Goal: Task Accomplishment & Management: Manage account settings

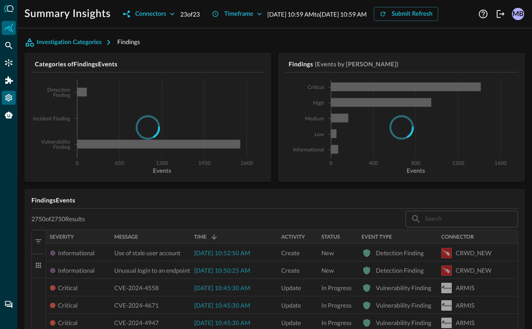
click at [7, 95] on icon "Settings" at bounding box center [8, 97] width 7 height 7
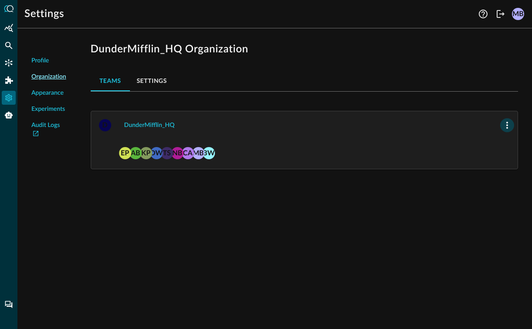
click at [500, 124] on button "button" at bounding box center [507, 125] width 14 height 14
click at [356, 155] on div at bounding box center [266, 164] width 532 height 329
click at [169, 164] on div "BW MB CA NB TS DW KP AB EP" at bounding box center [304, 154] width 426 height 30
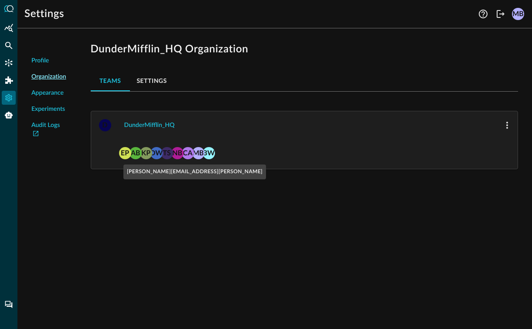
click at [159, 154] on div "DW" at bounding box center [156, 153] width 12 height 12
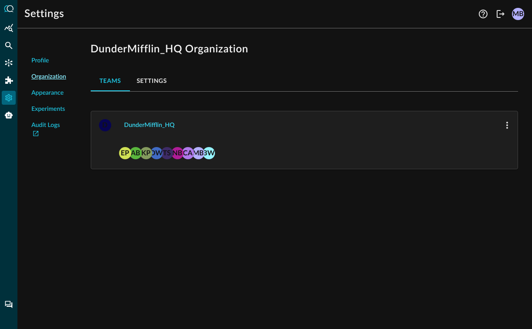
click at [139, 123] on div "DunderMifflin_HQ" at bounding box center [149, 125] width 51 height 11
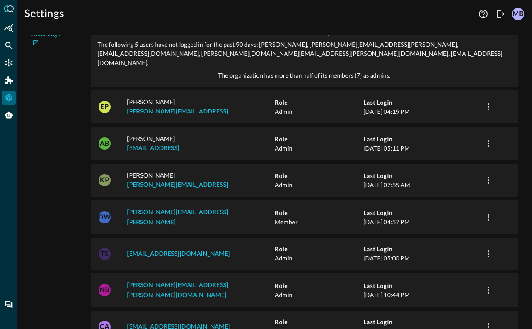
scroll to position [101, 0]
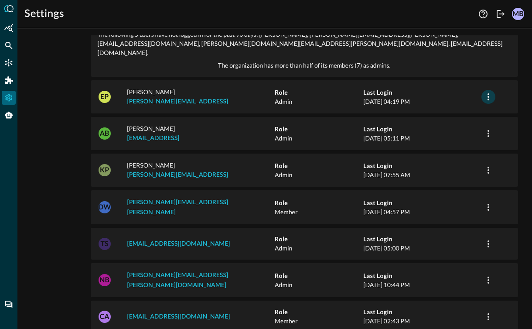
click at [489, 91] on icon "button" at bounding box center [488, 96] width 10 height 10
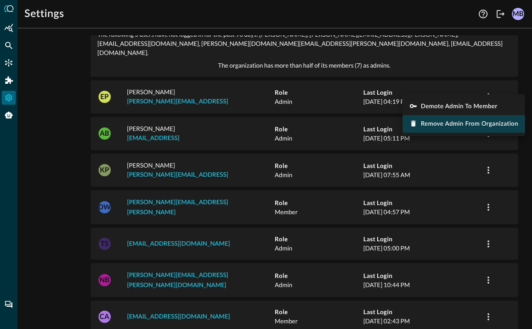
click at [469, 124] on span "Remove Admin from Organization" at bounding box center [468, 124] width 97 height 6
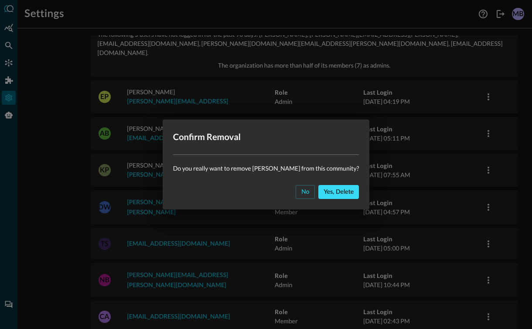
click at [327, 190] on div "Yes, delete" at bounding box center [338, 191] width 30 height 11
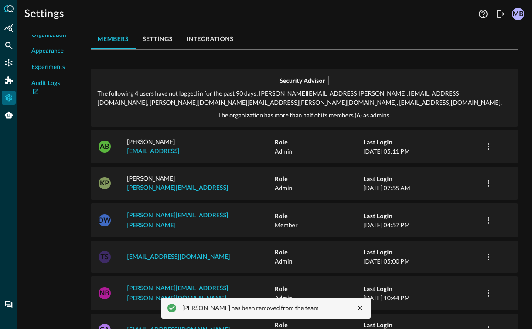
scroll to position [0, 0]
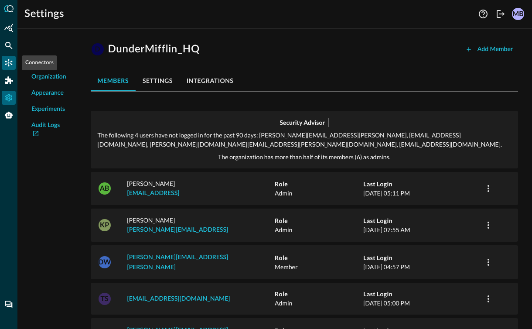
click at [8, 68] on div "Connectors" at bounding box center [9, 63] width 14 height 14
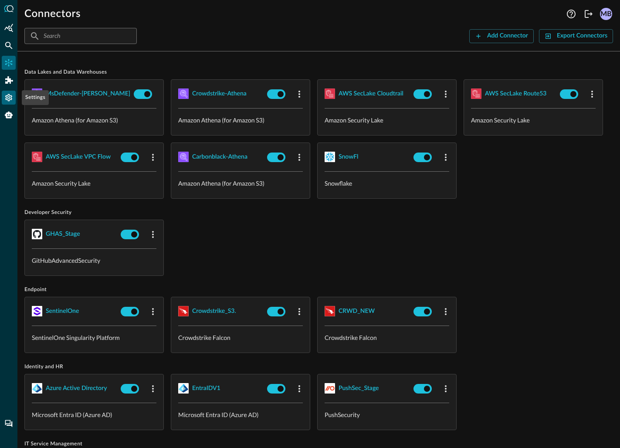
click at [9, 102] on icon "Settings" at bounding box center [8, 97] width 9 height 9
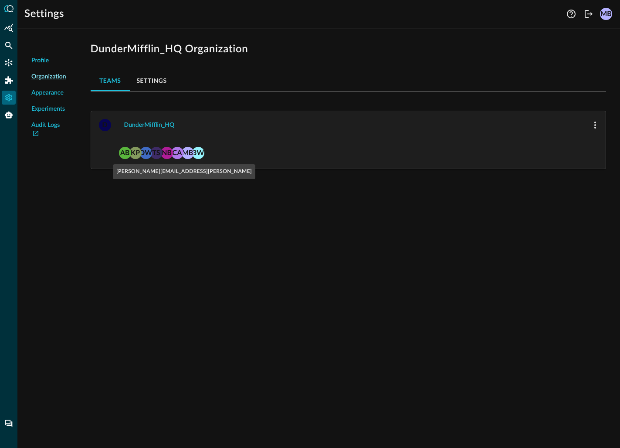
click at [151, 149] on span "DW" at bounding box center [146, 152] width 12 height 12
click at [144, 122] on div "DunderMifflin_HQ" at bounding box center [149, 125] width 51 height 11
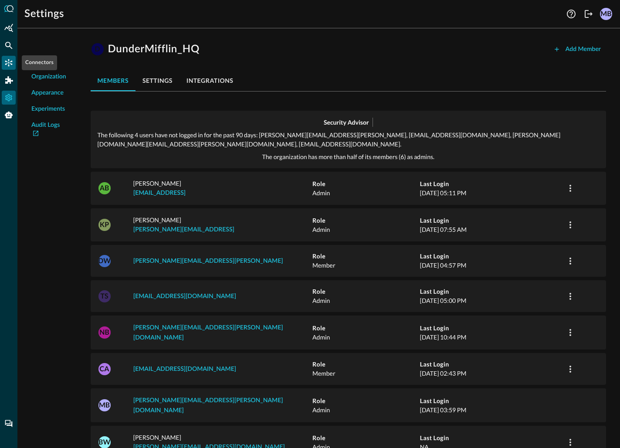
click at [10, 63] on icon "Connectors" at bounding box center [8, 62] width 9 height 9
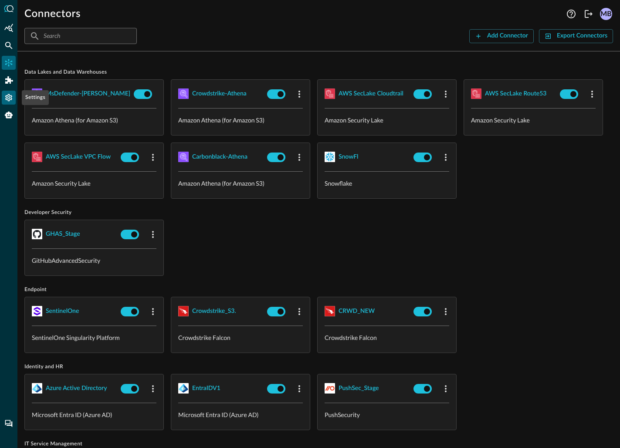
click at [8, 95] on icon "Settings" at bounding box center [8, 97] width 7 height 7
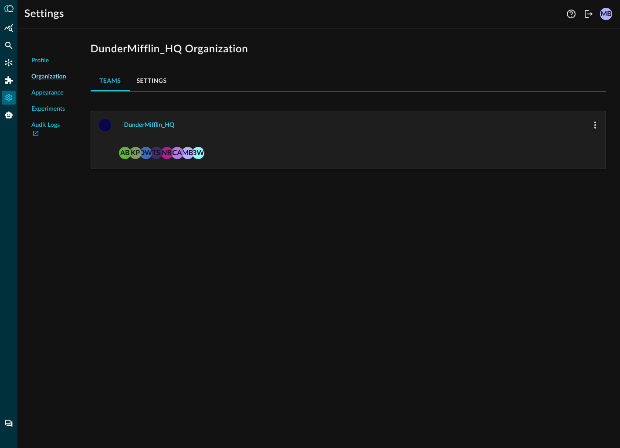
click at [155, 124] on div "DunderMifflin_HQ" at bounding box center [149, 125] width 51 height 11
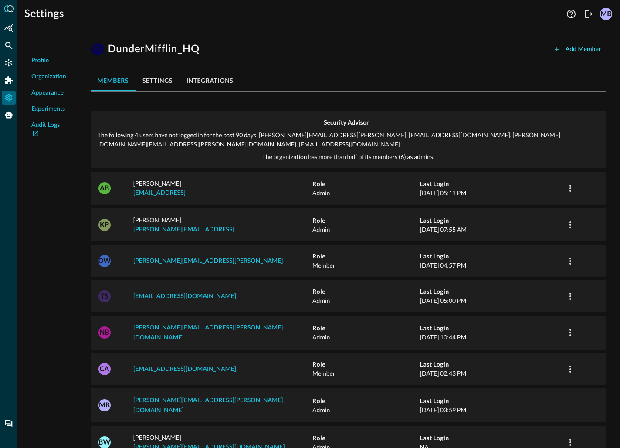
click at [531, 50] on div "Add Member" at bounding box center [583, 49] width 35 height 11
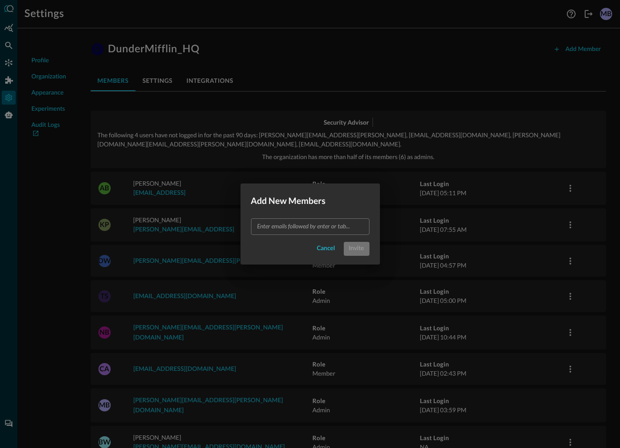
click at [264, 230] on input "text" at bounding box center [310, 226] width 112 height 11
type input "dhiraj.sharan@secdataops.com"
click at [278, 244] on div "Cancel Invite" at bounding box center [310, 249] width 119 height 14
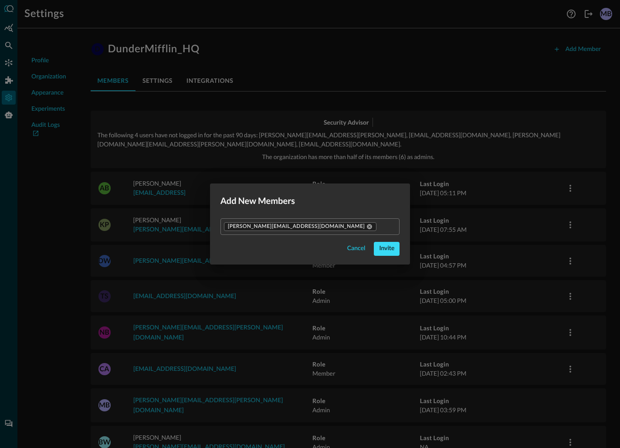
click at [379, 247] on div "Invite" at bounding box center [386, 248] width 15 height 11
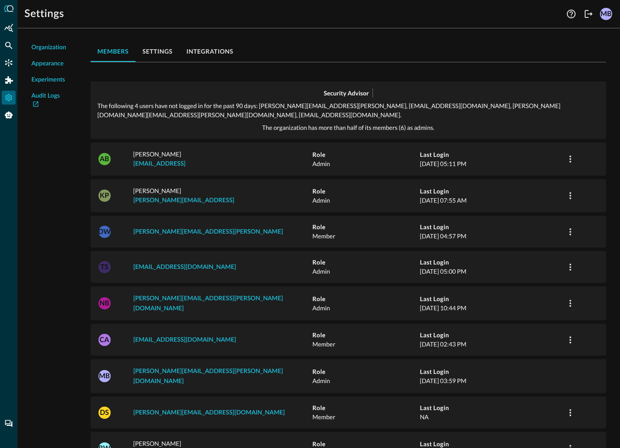
scroll to position [30, 0]
click at [12, 64] on icon "Connectors" at bounding box center [8, 62] width 9 height 9
click at [6, 61] on icon "Connectors" at bounding box center [8, 62] width 7 height 7
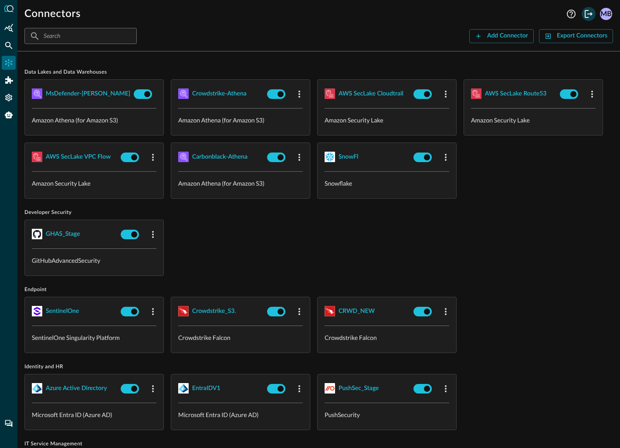
click at [586, 14] on icon "Logout" at bounding box center [588, 14] width 10 height 10
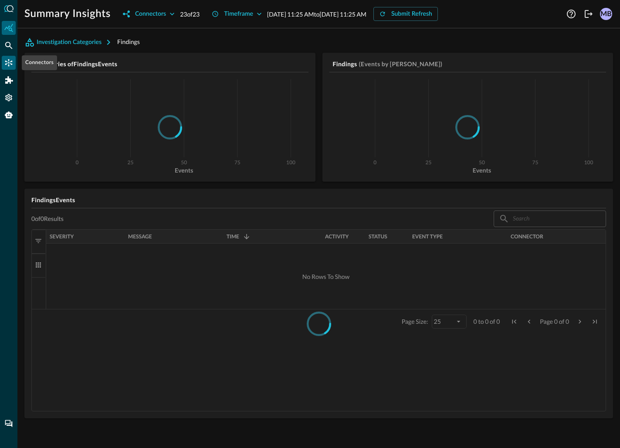
click at [7, 61] on icon "Connectors" at bounding box center [8, 62] width 9 height 9
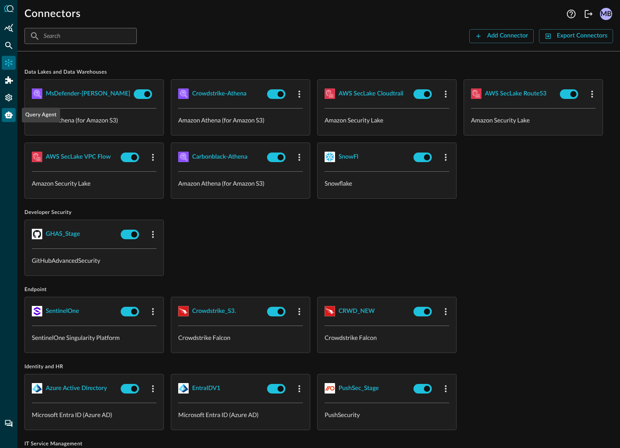
click at [6, 113] on icon "Query Agent" at bounding box center [8, 115] width 9 height 9
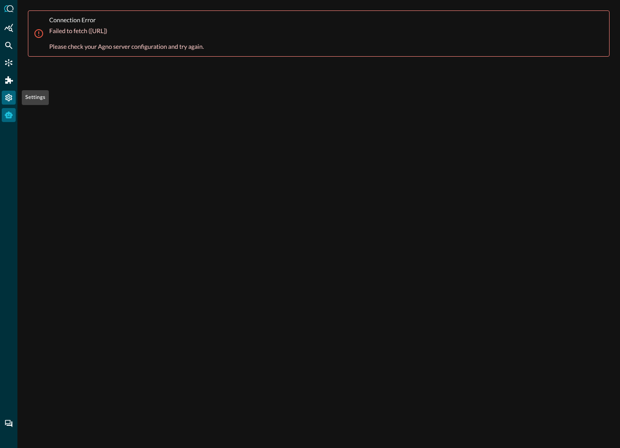
click at [7, 98] on icon "Settings" at bounding box center [8, 97] width 7 height 7
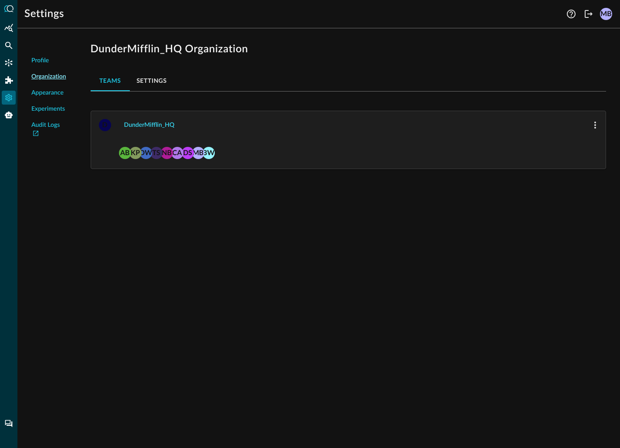
click at [164, 129] on div "DunderMifflin_HQ" at bounding box center [149, 125] width 51 height 11
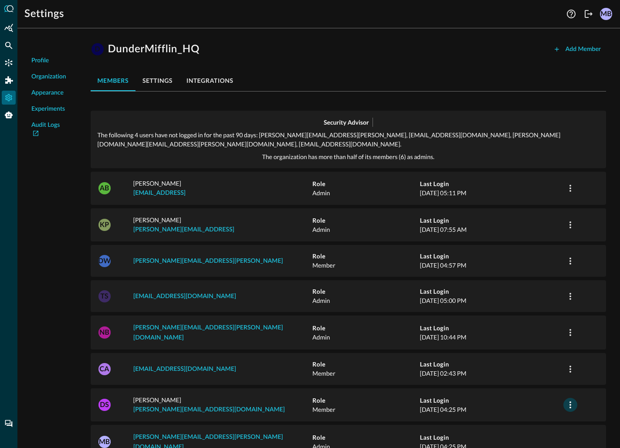
click at [573, 400] on icon "button" at bounding box center [570, 405] width 10 height 10
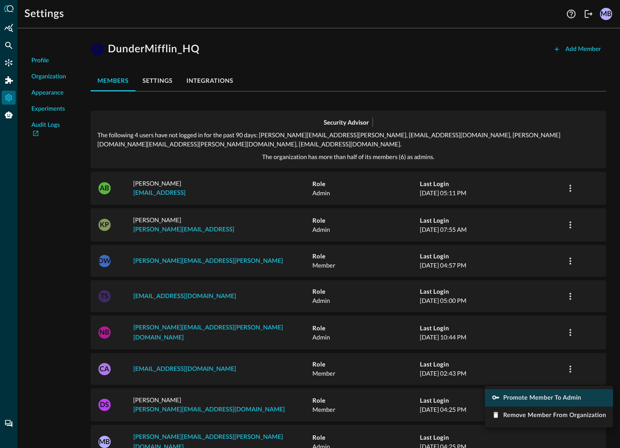
click at [555, 396] on span "Promote Member to Admin" at bounding box center [542, 398] width 78 height 6
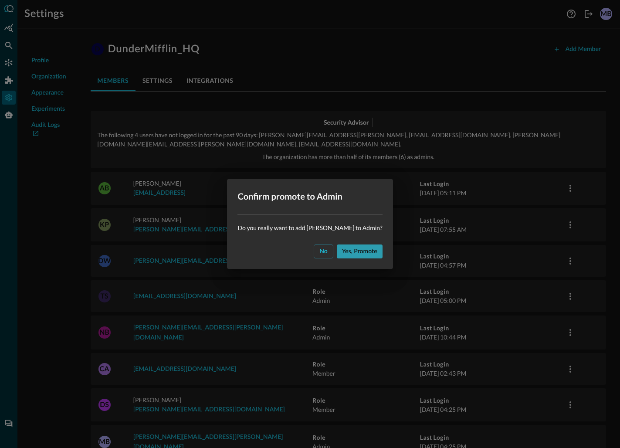
click at [352, 254] on div "Yes, promote" at bounding box center [359, 251] width 35 height 11
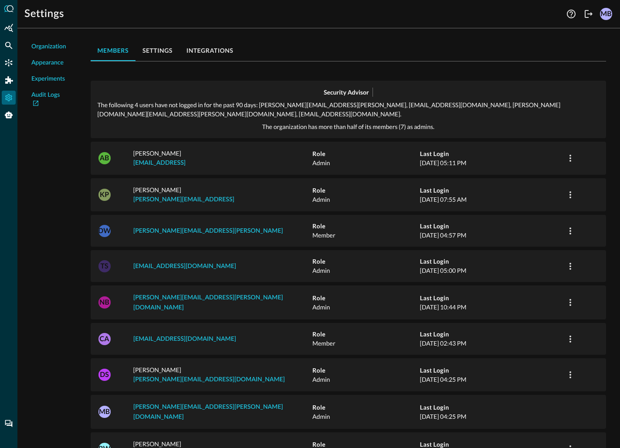
scroll to position [30, 0]
click at [12, 45] on icon "Federated Search" at bounding box center [8, 45] width 9 height 9
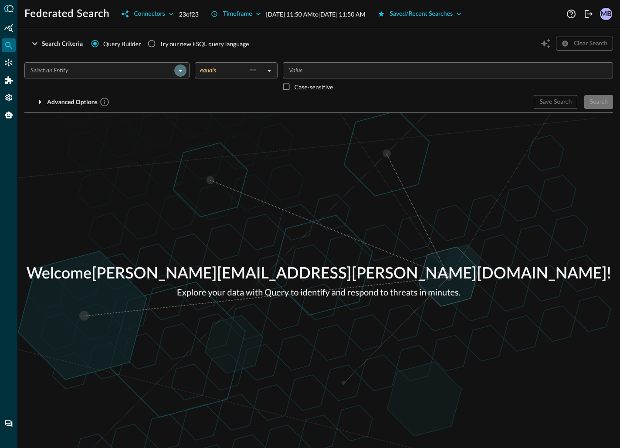
click at [179, 71] on icon "Open" at bounding box center [180, 70] width 10 height 10
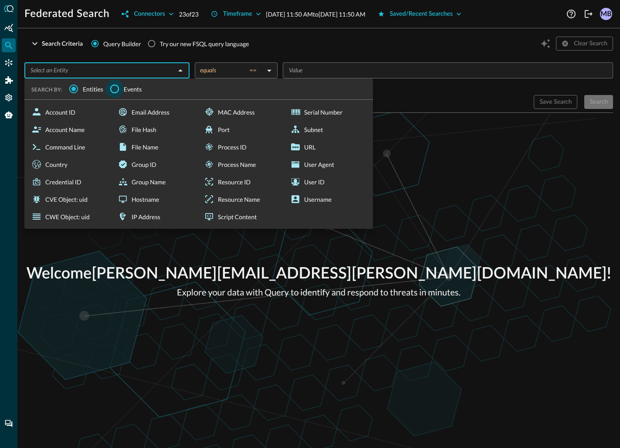
click at [112, 89] on input "Events" at bounding box center [114, 89] width 18 height 18
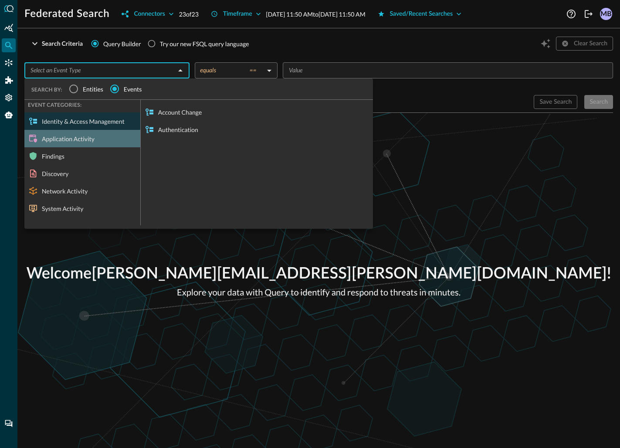
click at [70, 140] on div "Application Activity" at bounding box center [82, 138] width 116 height 17
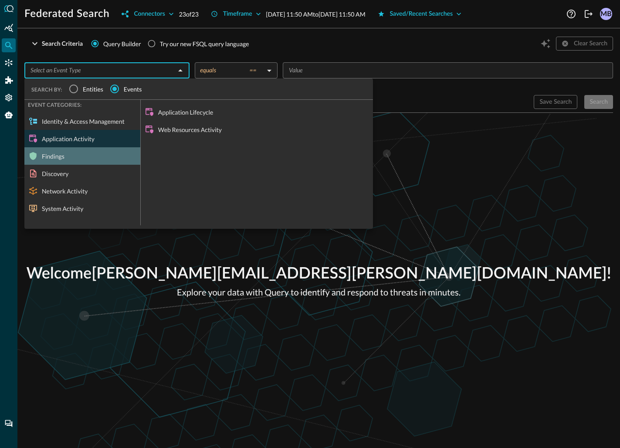
click at [58, 159] on div "Findings" at bounding box center [82, 155] width 116 height 17
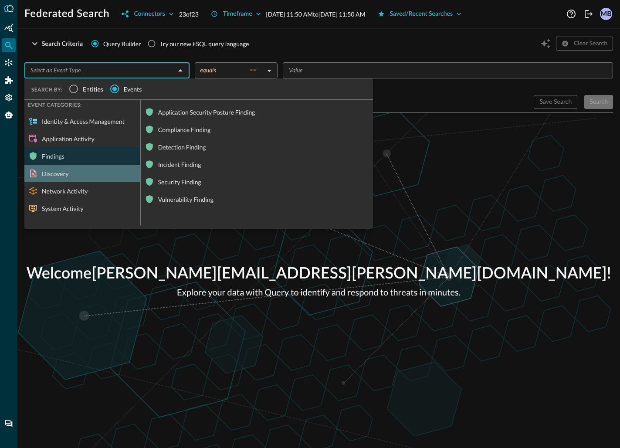
click at [59, 174] on div "Discovery" at bounding box center [82, 173] width 116 height 17
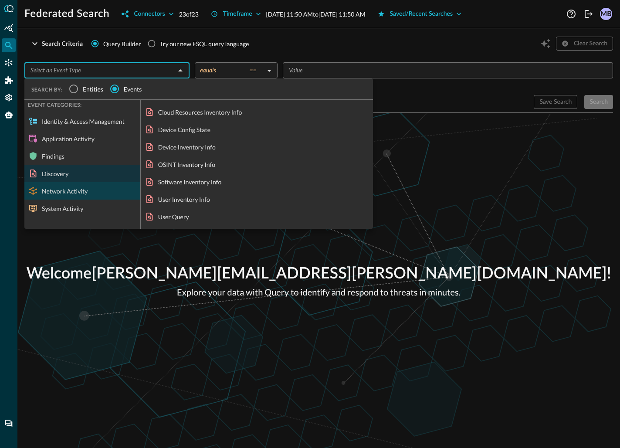
click at [79, 194] on div "Network Activity" at bounding box center [82, 190] width 116 height 17
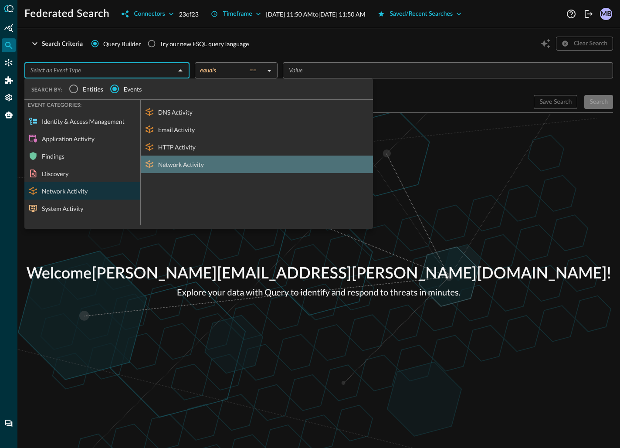
click at [176, 164] on div "Network Activity" at bounding box center [257, 164] width 232 height 17
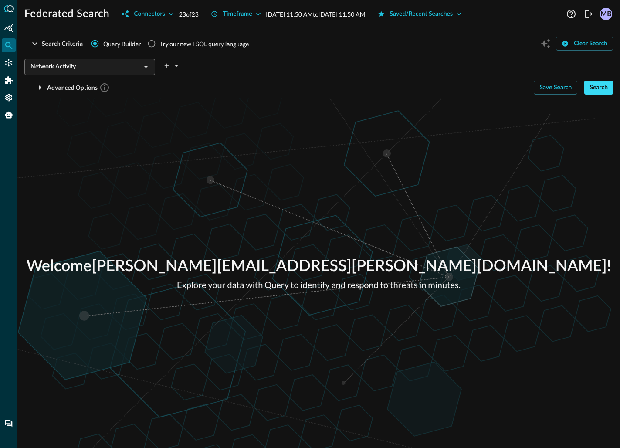
click at [596, 86] on div "Search" at bounding box center [598, 87] width 18 height 11
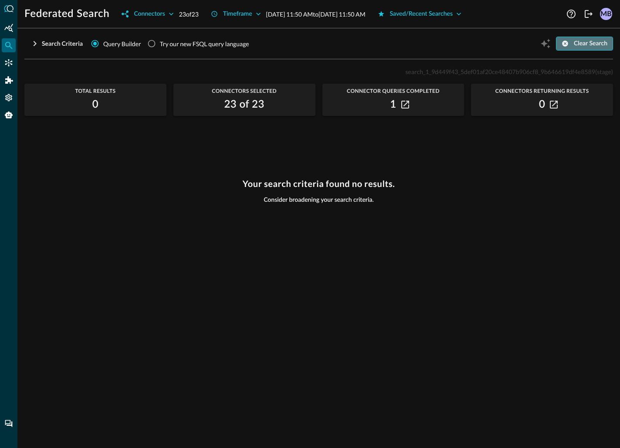
click at [570, 44] on button "Clear Search" at bounding box center [584, 44] width 57 height 14
click at [37, 45] on icon "button" at bounding box center [35, 43] width 10 height 10
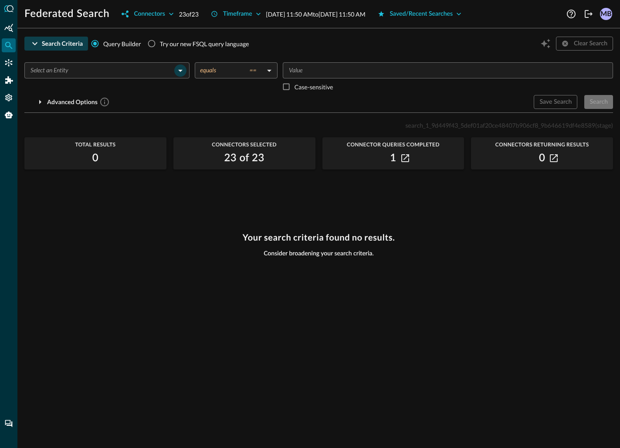
click at [182, 71] on icon "Open" at bounding box center [180, 70] width 10 height 10
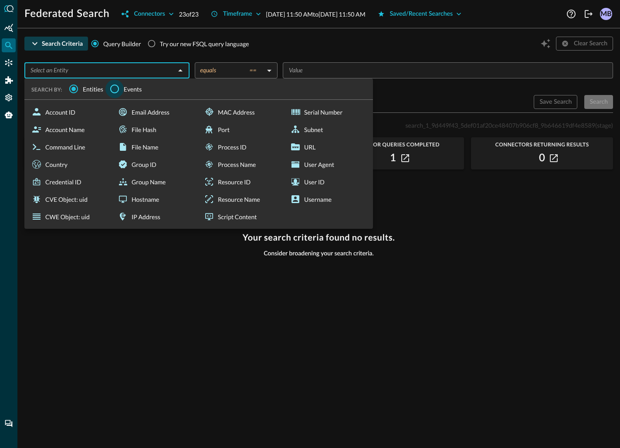
click at [114, 90] on input "Events" at bounding box center [114, 89] width 18 height 18
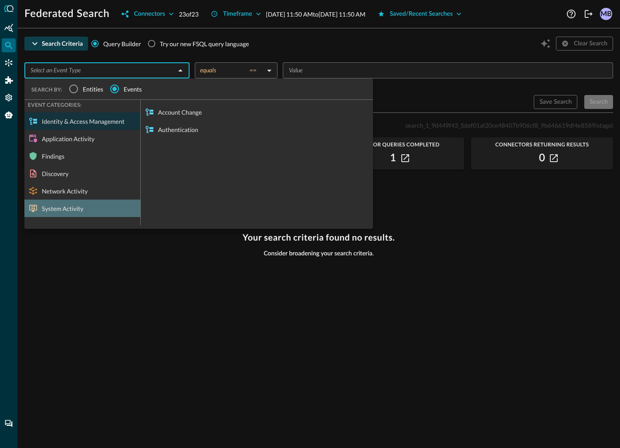
click at [72, 209] on div "System Activity" at bounding box center [82, 208] width 116 height 17
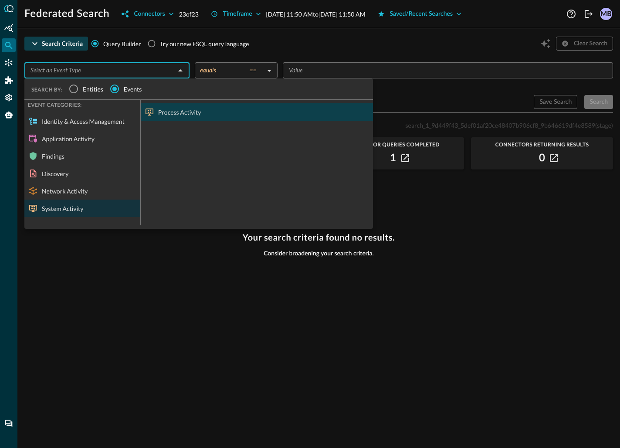
click at [171, 111] on div "Process Activity" at bounding box center [257, 111] width 232 height 17
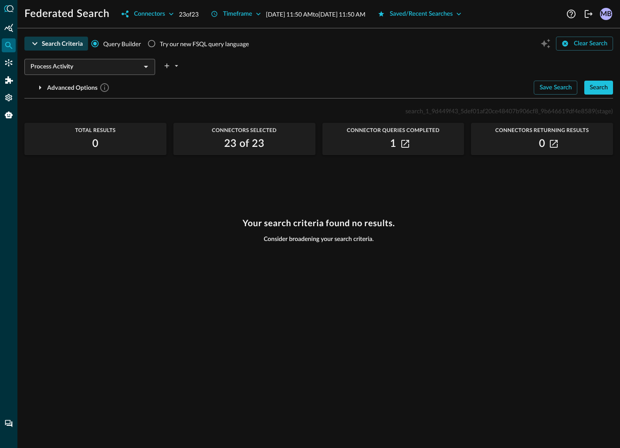
click at [67, 46] on div "Search Criteria" at bounding box center [62, 43] width 41 height 11
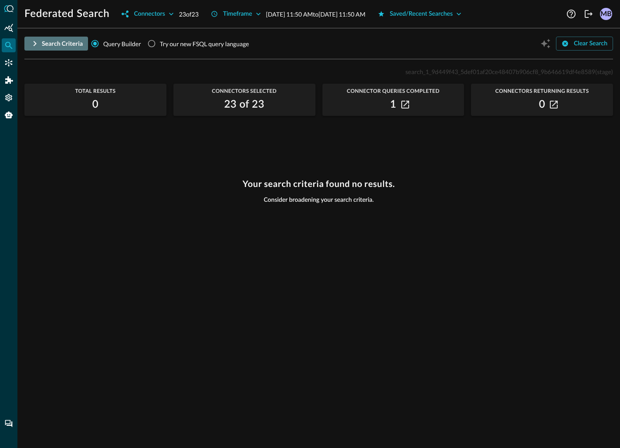
click at [67, 46] on div "Search Criteria" at bounding box center [62, 43] width 41 height 11
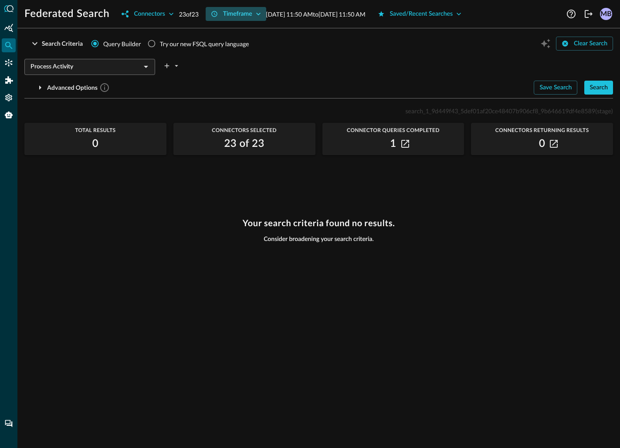
click at [255, 11] on button "Timeframe" at bounding box center [236, 14] width 61 height 14
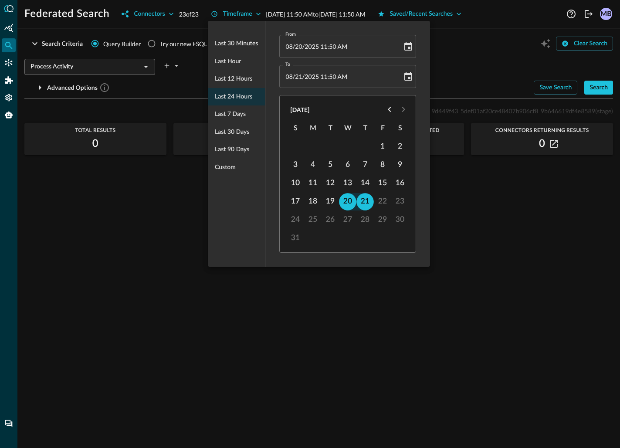
click at [231, 94] on ul "Last 30 minutes Last hour Last 12 hours Last 24 hours Last 7 days Last 30 days …" at bounding box center [236, 105] width 57 height 148
click at [190, 97] on div at bounding box center [310, 224] width 620 height 448
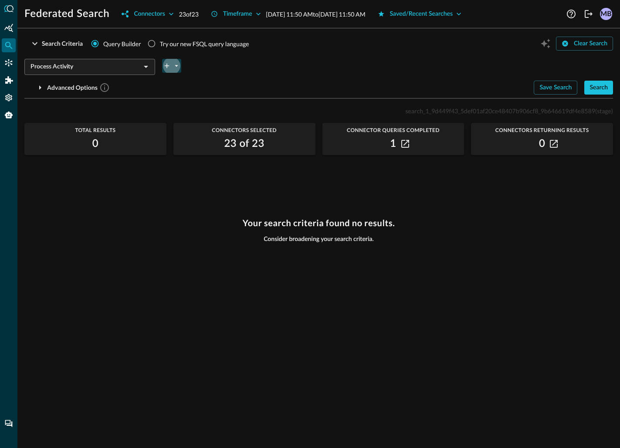
click at [166, 66] on icon "plus-arrow-button" at bounding box center [167, 66] width 8 height 8
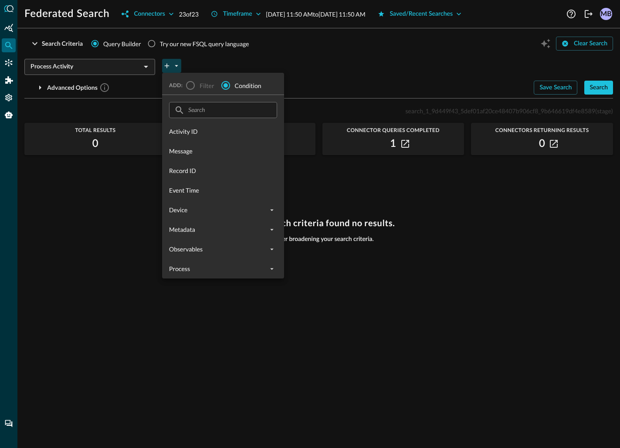
click at [166, 66] on div at bounding box center [310, 224] width 620 height 448
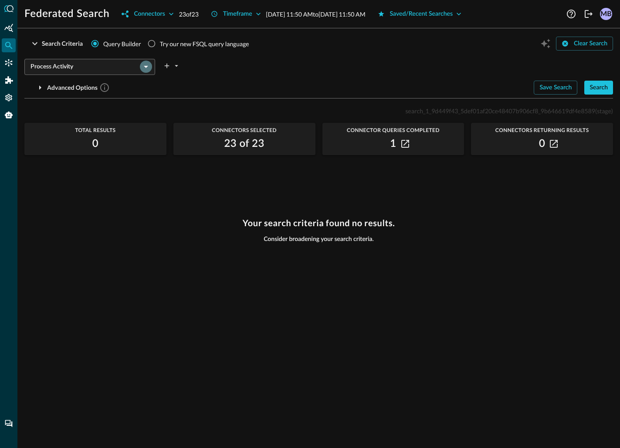
click at [147, 66] on icon "Open" at bounding box center [146, 67] width 4 height 2
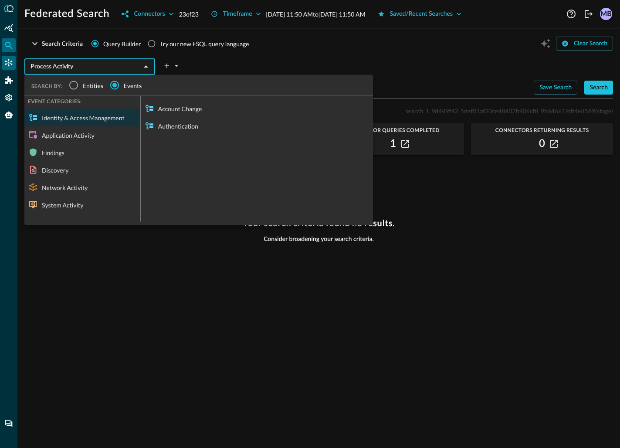
click at [9, 63] on icon "Connectors" at bounding box center [8, 62] width 7 height 7
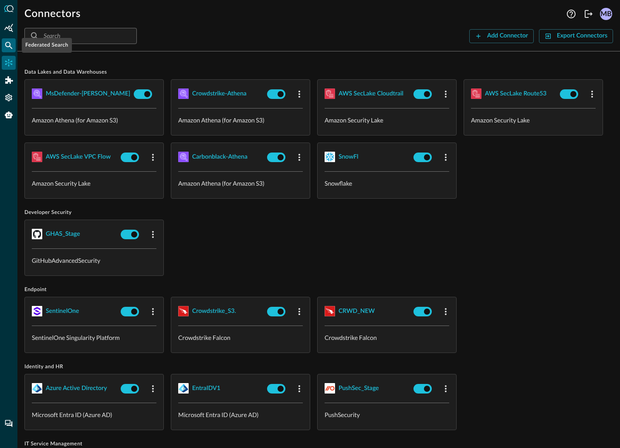
click at [3, 41] on div "Federated Search" at bounding box center [9, 45] width 14 height 14
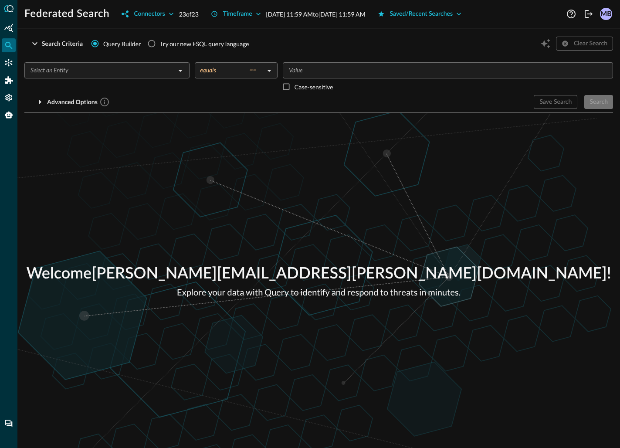
click at [163, 68] on input "text" at bounding box center [100, 70] width 146 height 11
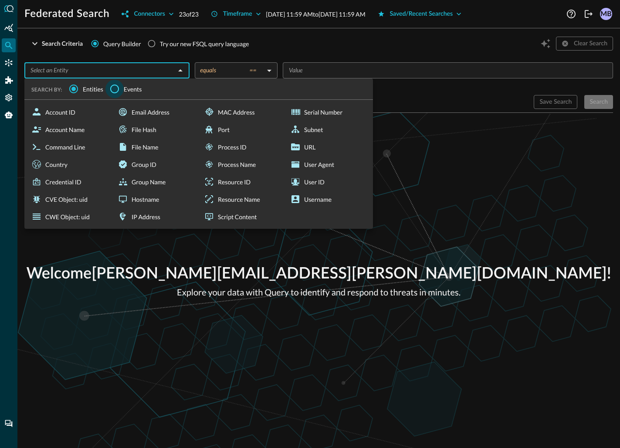
click at [115, 89] on input "Events" at bounding box center [114, 89] width 18 height 18
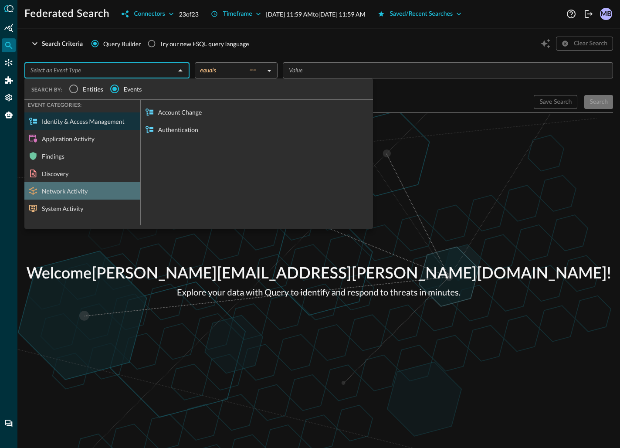
click at [58, 194] on div "Network Activity" at bounding box center [82, 190] width 116 height 17
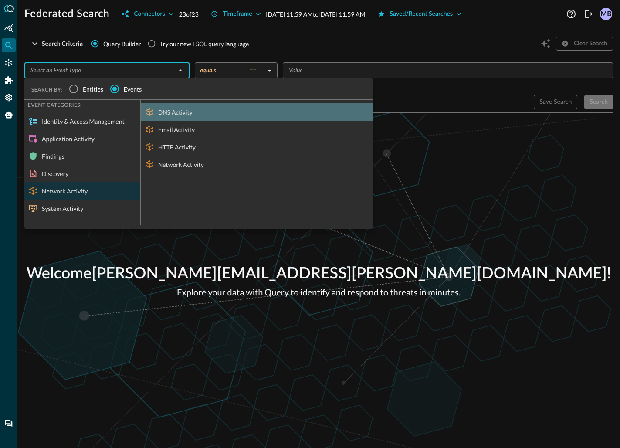
click at [154, 110] on icon at bounding box center [149, 112] width 10 height 10
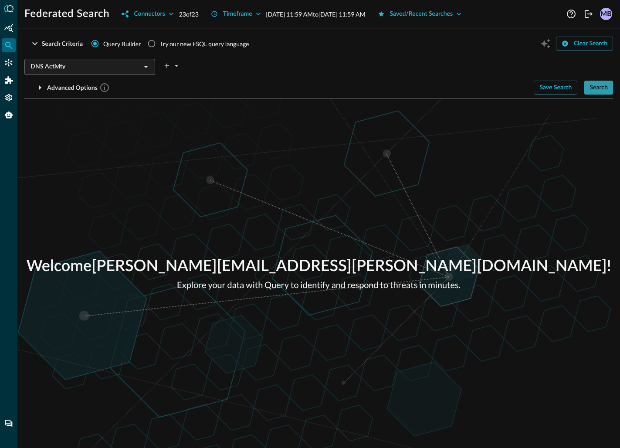
click at [594, 86] on div "Search" at bounding box center [598, 87] width 18 height 11
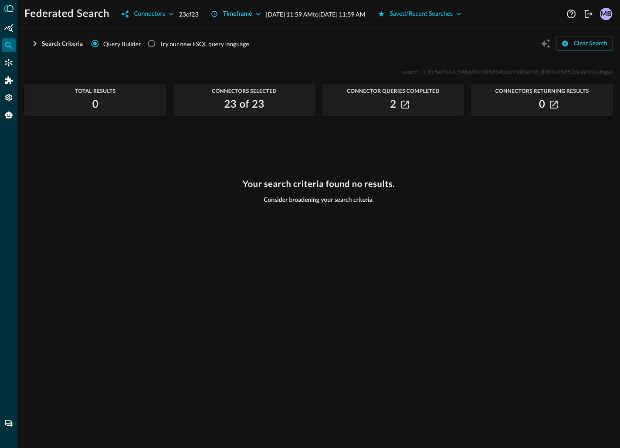
click at [260, 13] on icon "button" at bounding box center [258, 14] width 9 height 9
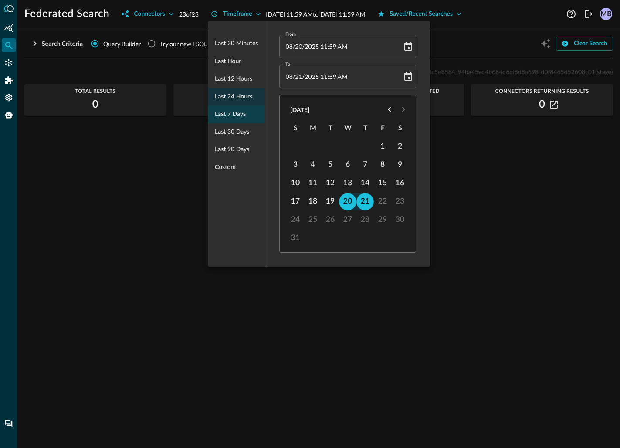
click at [236, 116] on span "Last 7 days" at bounding box center [230, 114] width 31 height 11
type input "08/14/2025 11:59 AM"
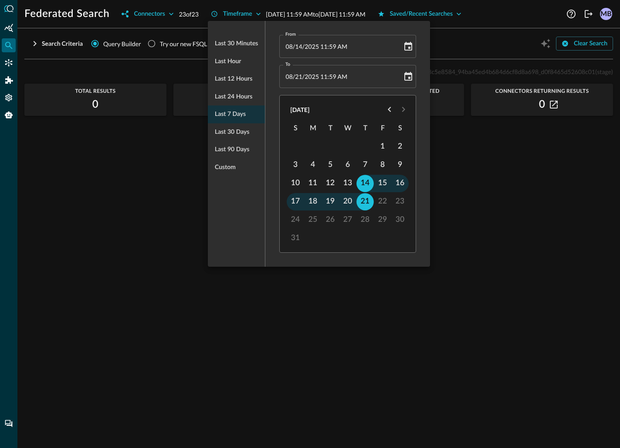
click at [139, 213] on div at bounding box center [310, 224] width 620 height 448
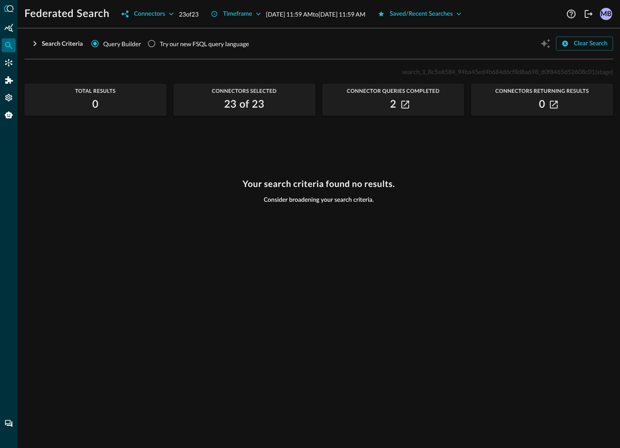
click at [481, 61] on div "Search Criteria Query Builder Try our new FSQL query language Clear Search DNS …" at bounding box center [318, 241] width 589 height 413
click at [36, 42] on icon "button" at bounding box center [35, 43] width 10 height 10
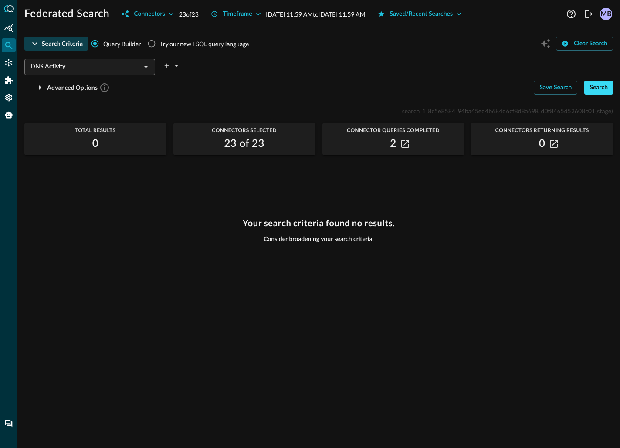
click at [605, 89] on div "Search" at bounding box center [598, 87] width 18 height 11
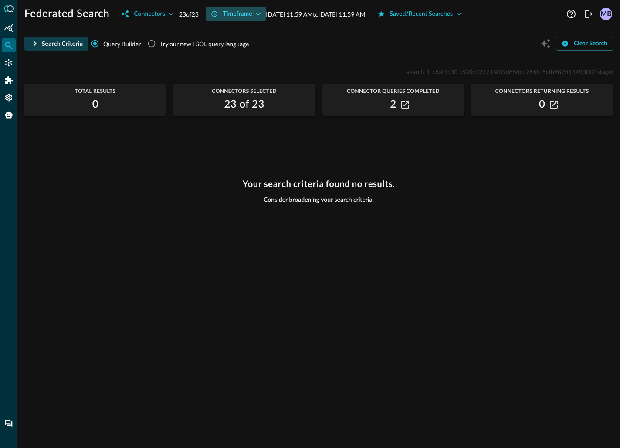
click at [260, 12] on icon "button" at bounding box center [258, 14] width 9 height 9
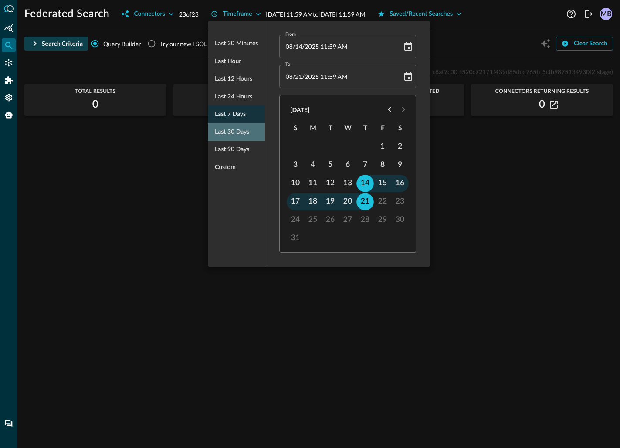
click at [241, 132] on span "Last 30 days" at bounding box center [232, 132] width 34 height 11
type input "07/22/2025 11:59 AM"
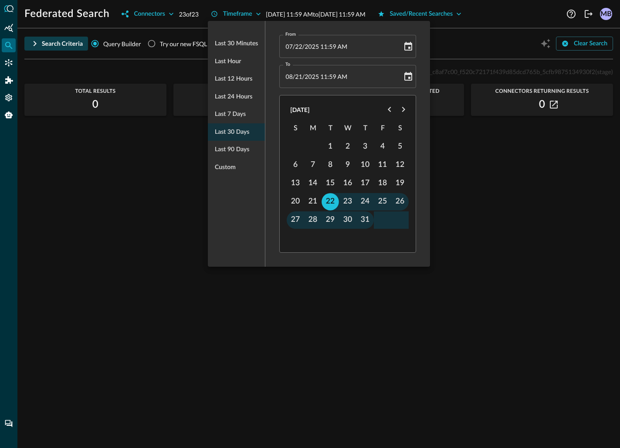
click at [540, 190] on div at bounding box center [310, 224] width 620 height 448
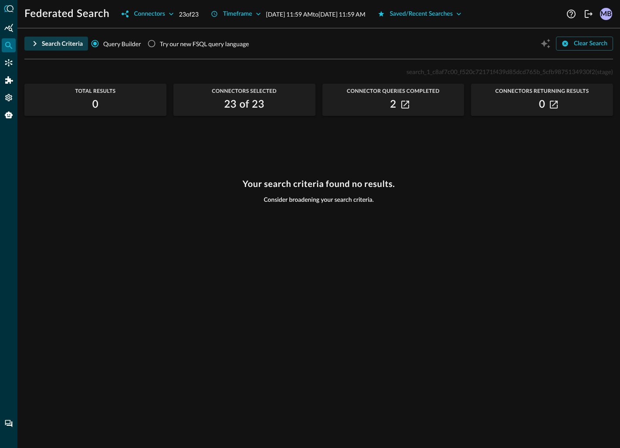
click at [35, 43] on icon "button" at bounding box center [35, 43] width 3 height 5
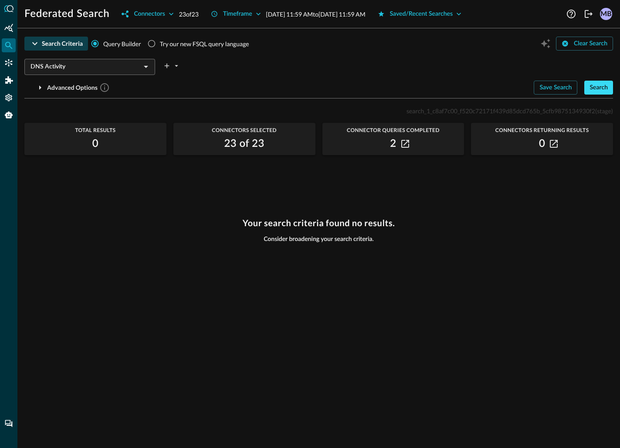
click at [589, 85] on button "Search" at bounding box center [598, 88] width 29 height 14
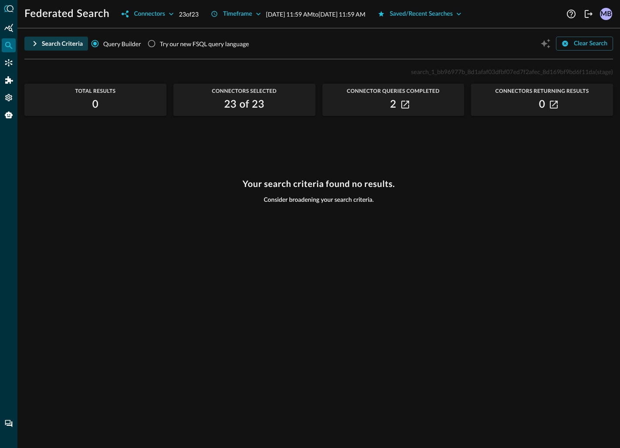
click at [31, 42] on icon "button" at bounding box center [35, 43] width 10 height 10
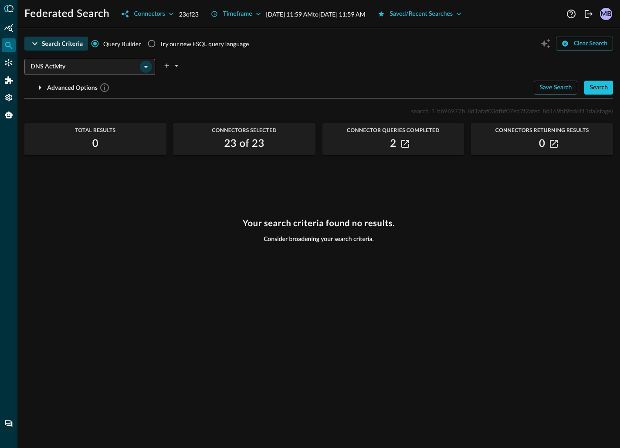
click at [146, 67] on icon "Open" at bounding box center [146, 67] width 4 height 2
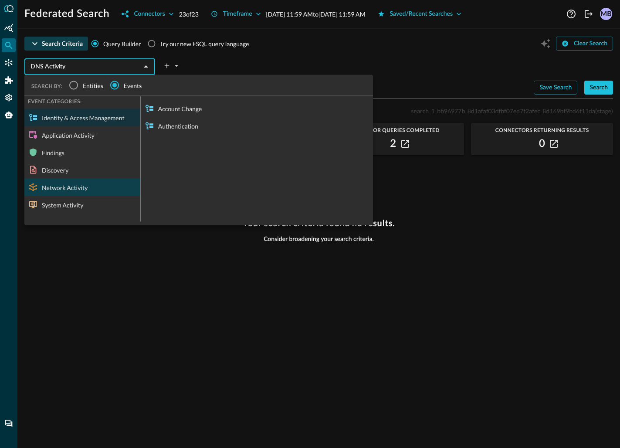
click at [65, 183] on div "Network Activity" at bounding box center [82, 187] width 116 height 17
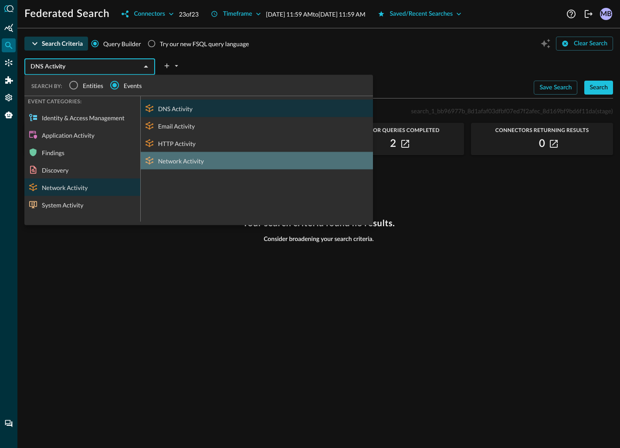
click at [173, 159] on div "Network Activity" at bounding box center [257, 160] width 232 height 17
type input "Network Activity"
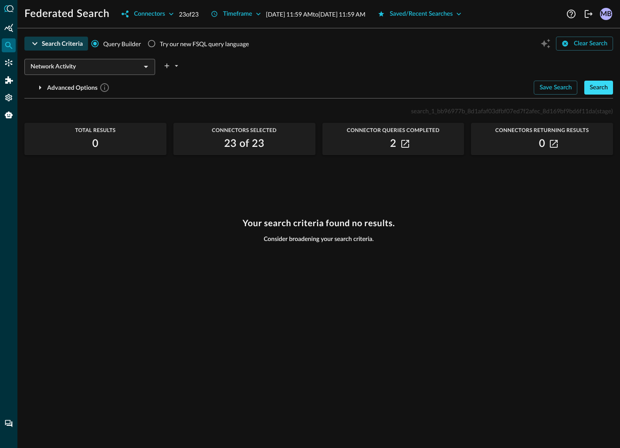
click at [603, 87] on div "Search" at bounding box center [598, 87] width 18 height 11
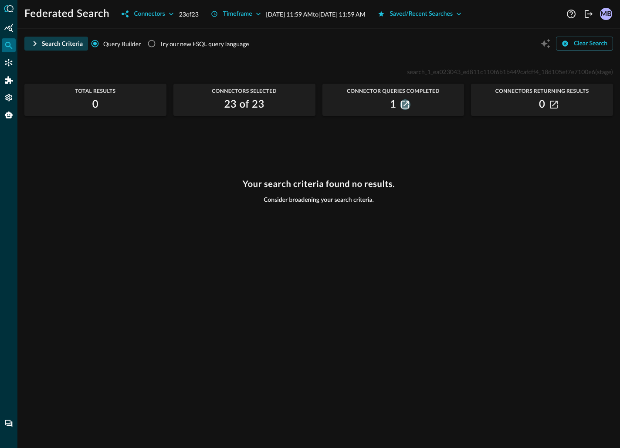
click at [405, 105] on icon "button" at bounding box center [405, 105] width 8 height 8
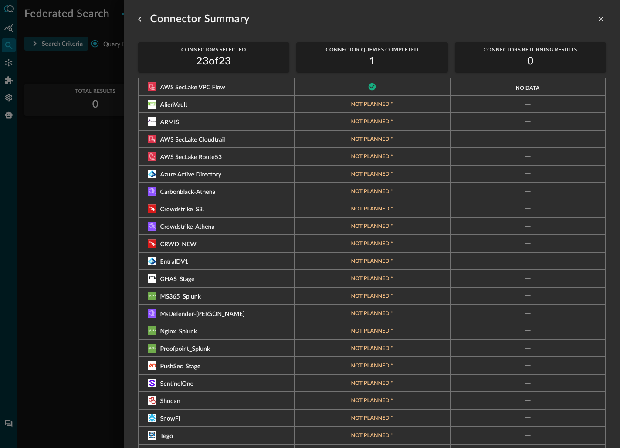
click at [10, 98] on div at bounding box center [310, 224] width 620 height 448
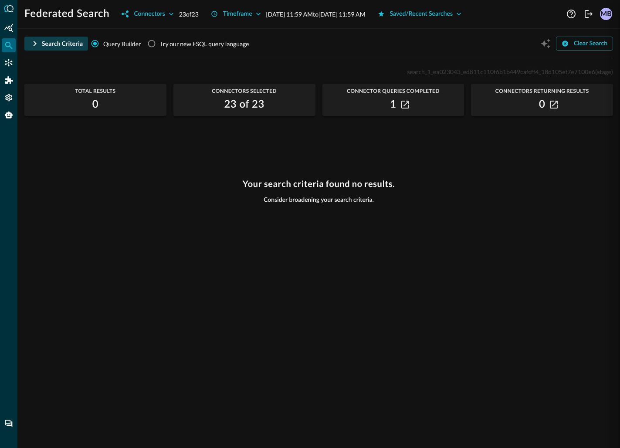
click at [10, 98] on icon "Settings" at bounding box center [8, 97] width 7 height 7
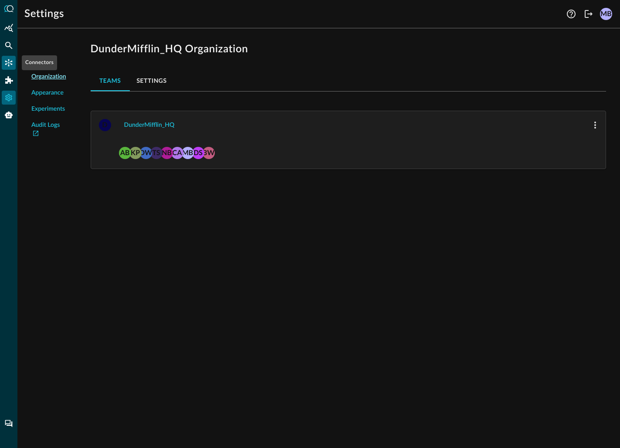
click at [7, 59] on icon "Connectors" at bounding box center [8, 62] width 9 height 9
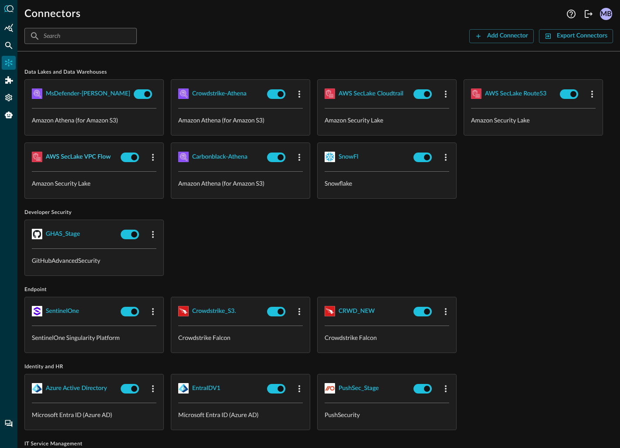
click at [75, 155] on div "AWS SecLake VPC Flow" at bounding box center [78, 157] width 65 height 11
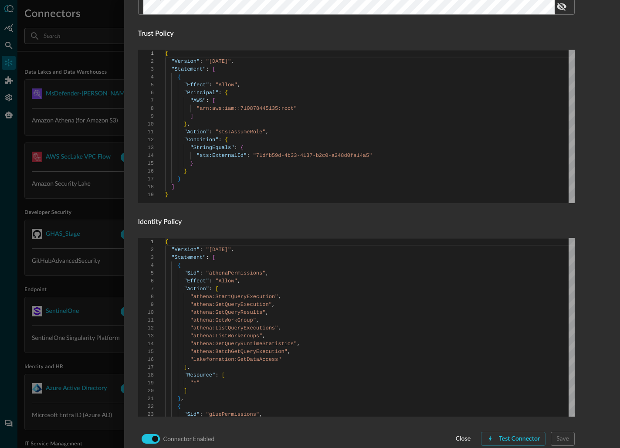
scroll to position [495, 0]
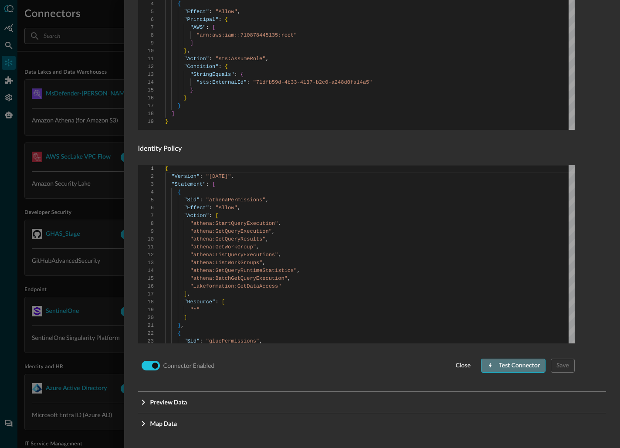
click at [508, 364] on div "Test Connector" at bounding box center [519, 365] width 41 height 11
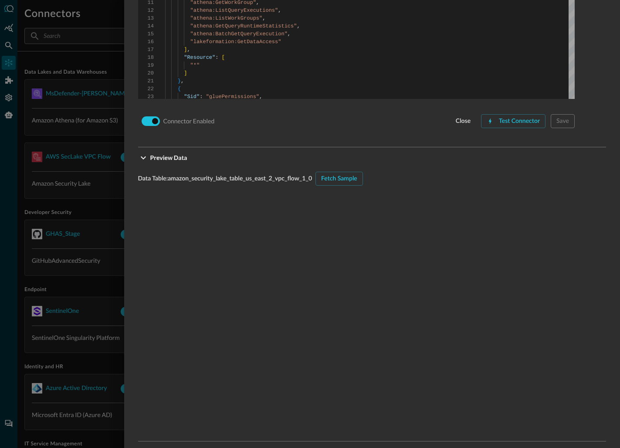
scroll to position [767, 0]
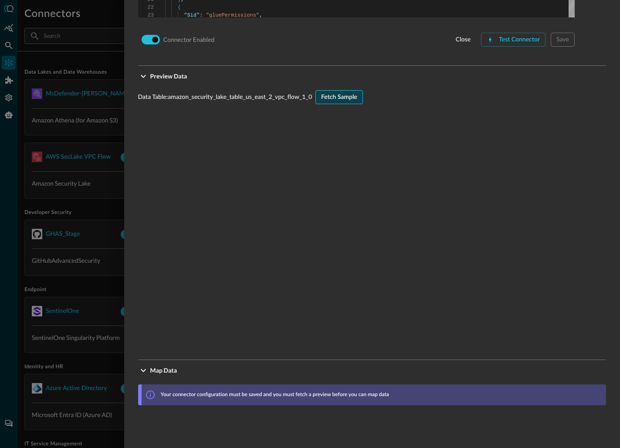
scroll to position [820, 0]
click at [328, 99] on div "Fetch Sample" at bounding box center [339, 97] width 36 height 11
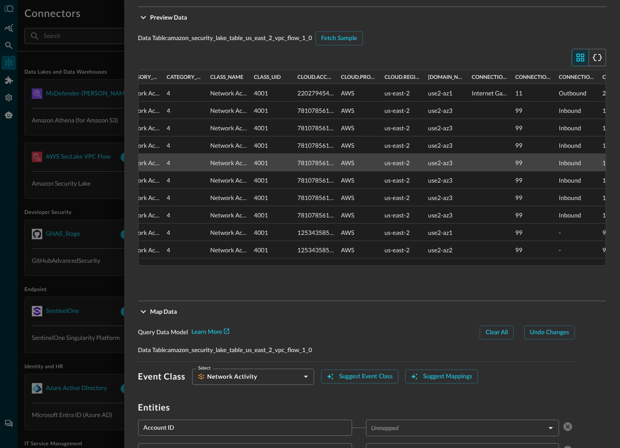
scroll to position [0, 0]
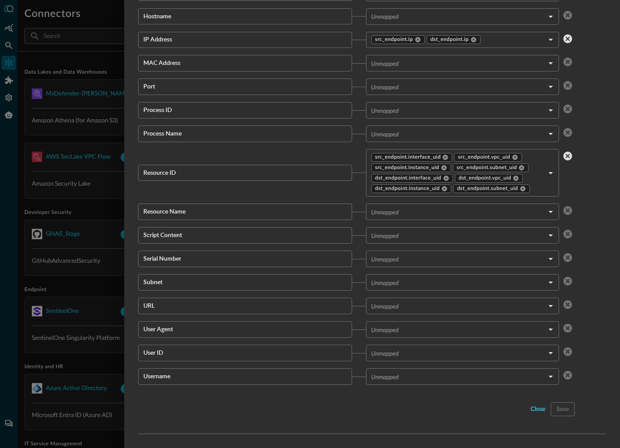
click at [538, 411] on div "close" at bounding box center [538, 409] width 15 height 11
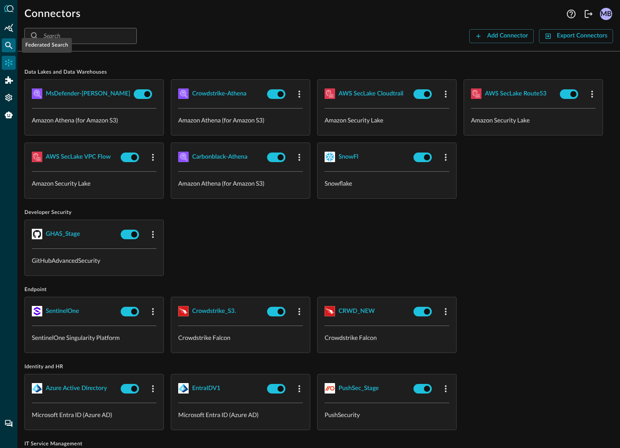
click at [6, 46] on icon "Federated Search" at bounding box center [8, 45] width 7 height 7
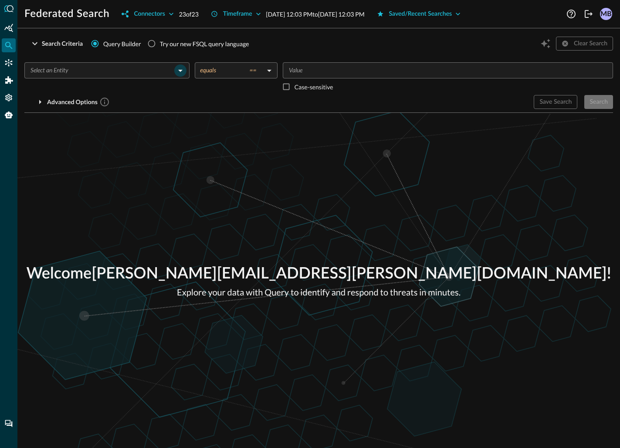
click at [186, 70] on icon "Open" at bounding box center [180, 70] width 10 height 10
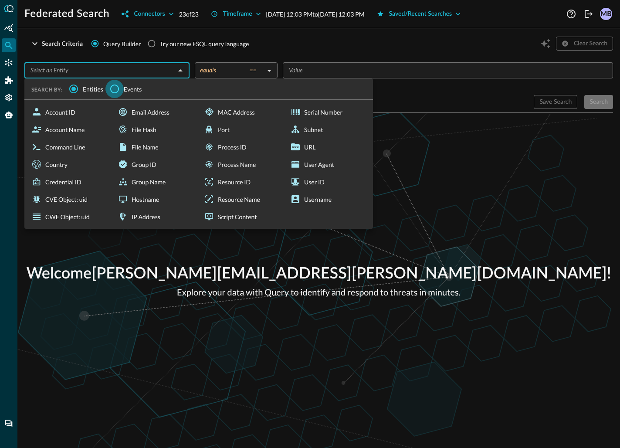
click at [115, 88] on input "Events" at bounding box center [114, 89] width 18 height 18
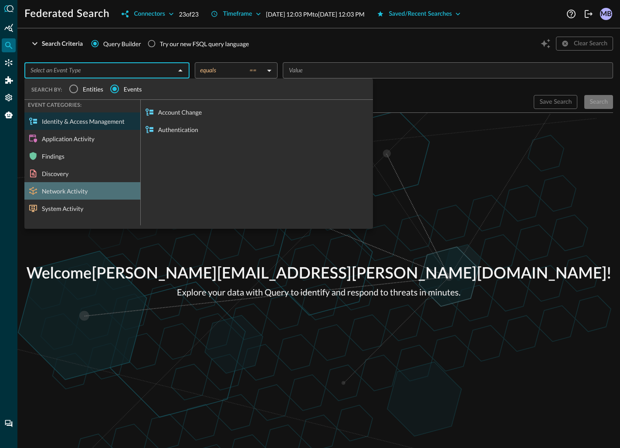
click at [57, 190] on div "Network Activity" at bounding box center [82, 190] width 116 height 17
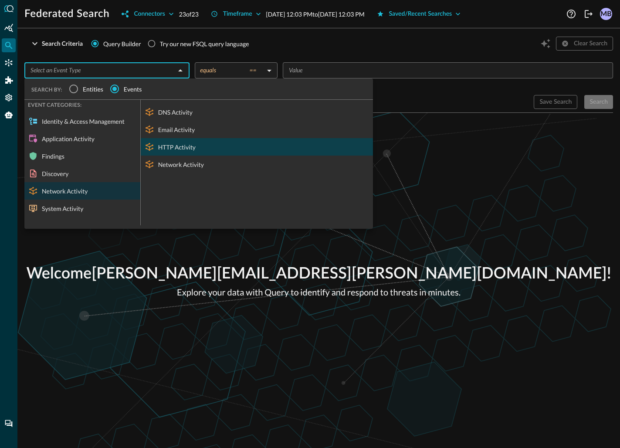
click at [172, 146] on div "HTTP Activity" at bounding box center [257, 146] width 232 height 17
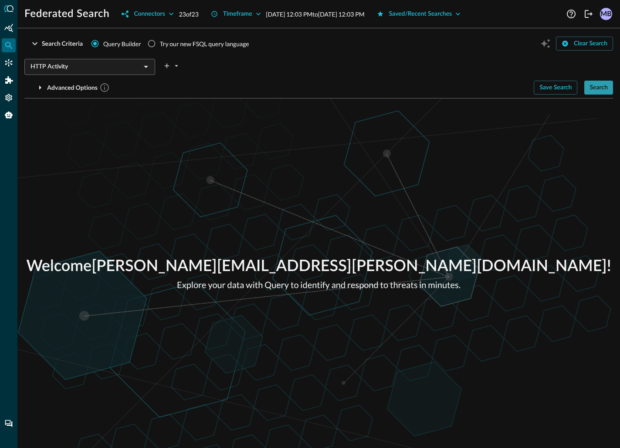
click at [603, 88] on div "Search" at bounding box center [598, 87] width 18 height 11
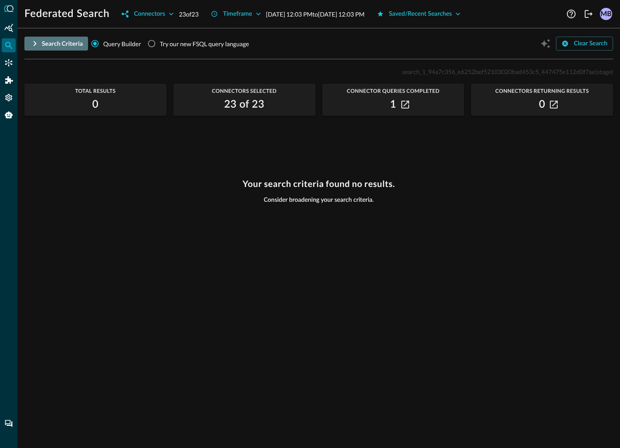
click at [33, 42] on icon "button" at bounding box center [35, 43] width 10 height 10
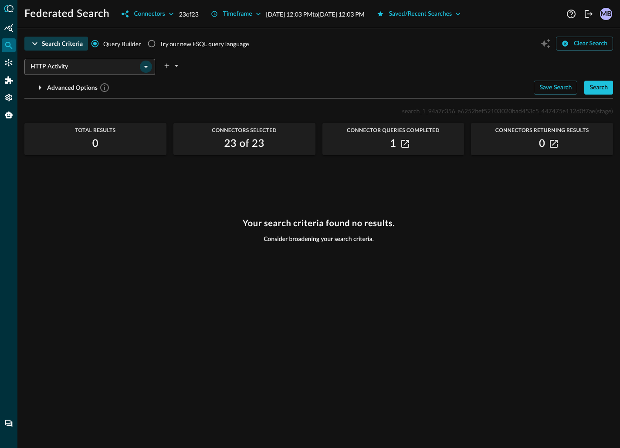
click at [148, 68] on icon "Open" at bounding box center [146, 66] width 10 height 10
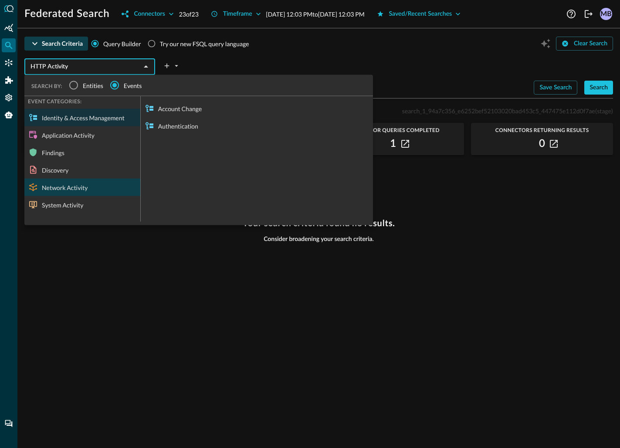
click at [55, 185] on div "Network Activity" at bounding box center [82, 187] width 116 height 17
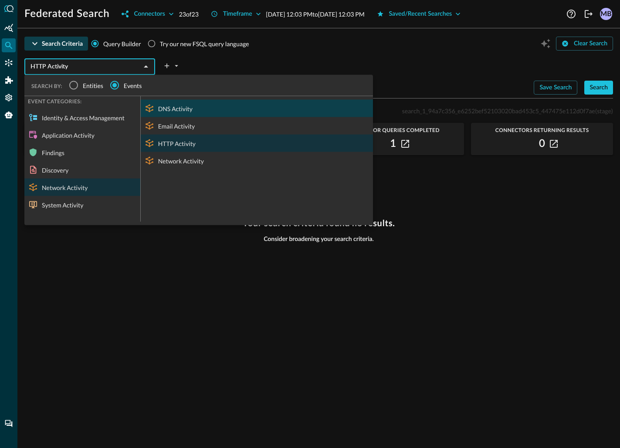
click at [186, 105] on div "DNS Activity" at bounding box center [257, 108] width 232 height 17
type input "DNS Activity"
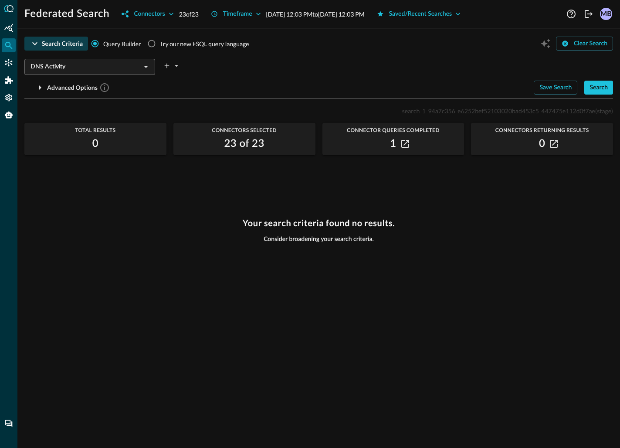
click at [275, 17] on p "Aug 20, 2025 12:03 PM to Aug 21, 2025 12:03 PM" at bounding box center [315, 14] width 98 height 9
click at [261, 14] on icon "button" at bounding box center [258, 14] width 4 height 3
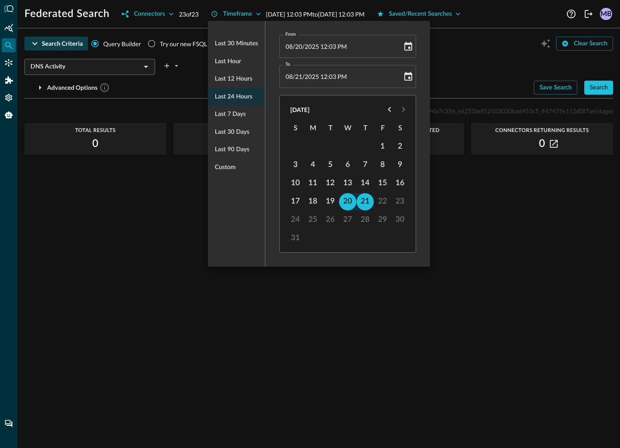
click at [228, 97] on ul "Last 30 minutes Last hour Last 12 hours Last 24 hours Last 7 days Last 30 days …" at bounding box center [236, 105] width 57 height 148
click at [491, 79] on div at bounding box center [310, 224] width 620 height 448
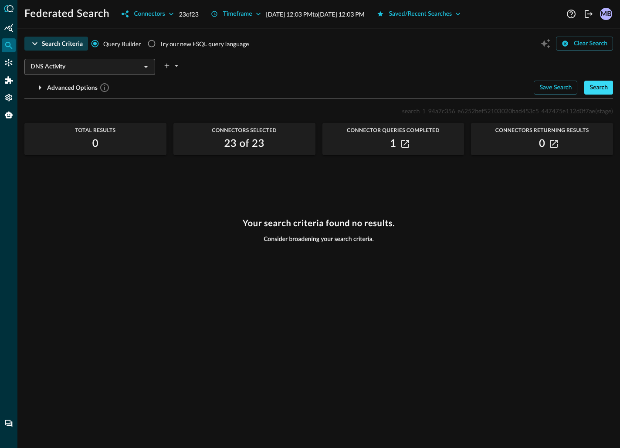
click at [605, 88] on div "Search" at bounding box center [598, 87] width 18 height 11
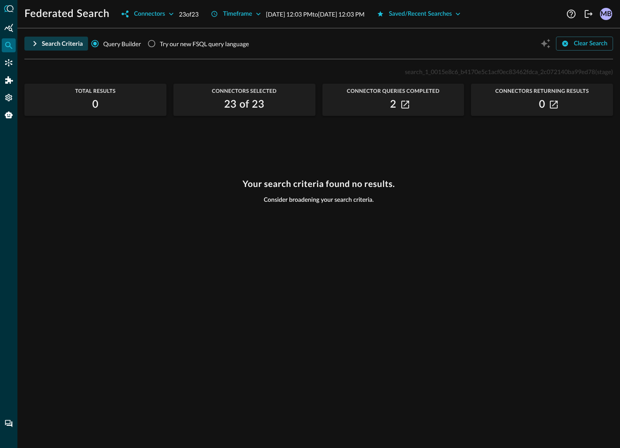
click at [423, 72] on span "search_1_0015e8c6_b4170e5c1acf0ec83462fdca_2c072140ba99ed78" at bounding box center [500, 71] width 190 height 7
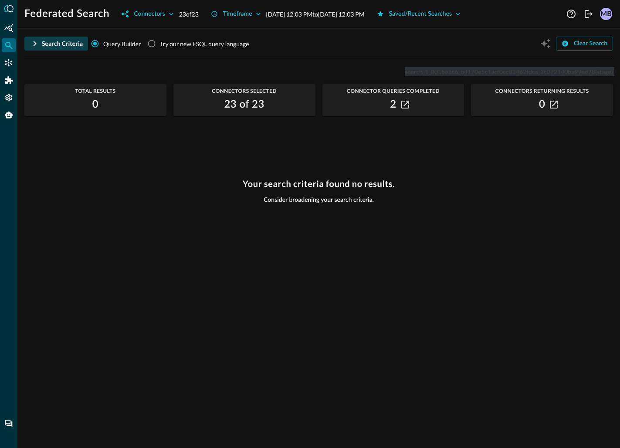
click at [423, 72] on span "search_1_0015e8c6_b4170e5c1acf0ec83462fdca_2c072140ba99ed78" at bounding box center [500, 71] width 190 height 7
click at [33, 42] on icon "button" at bounding box center [35, 43] width 10 height 10
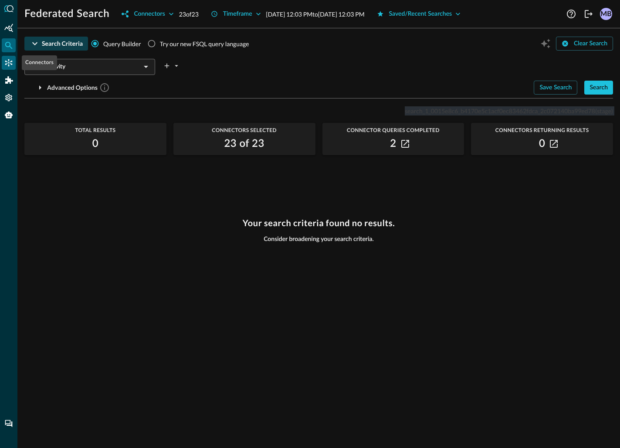
click at [7, 62] on icon "Connectors" at bounding box center [8, 62] width 9 height 9
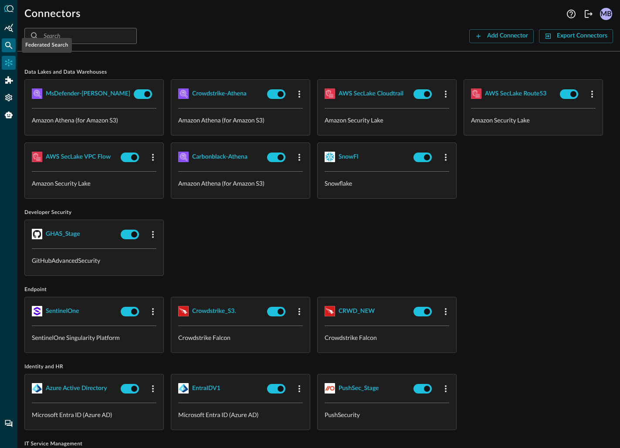
click at [6, 43] on icon "Federated Search" at bounding box center [8, 45] width 7 height 7
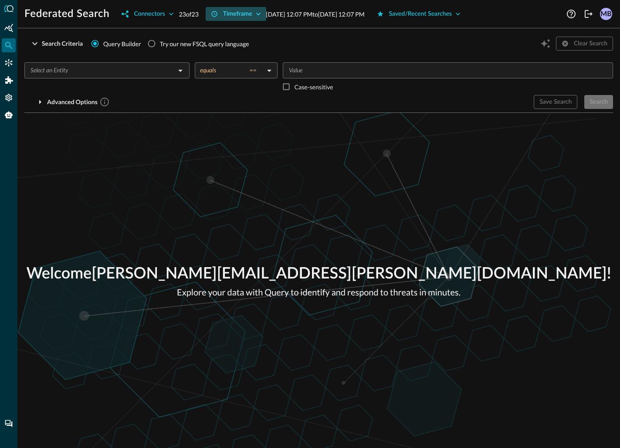
click at [260, 13] on icon "button" at bounding box center [258, 14] width 9 height 9
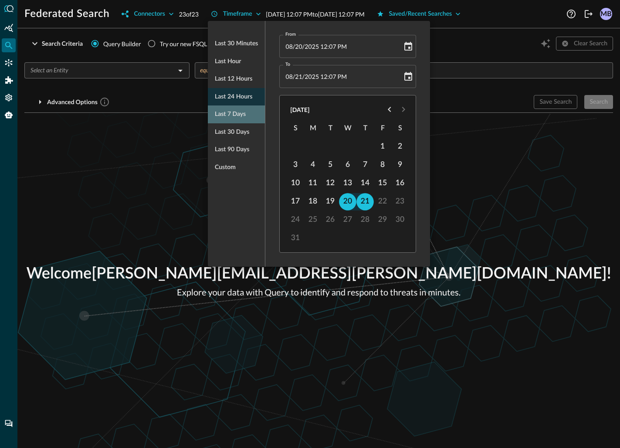
click at [226, 117] on span "Last 7 days" at bounding box center [230, 114] width 31 height 11
type input "08/14/2025 12:07 PM"
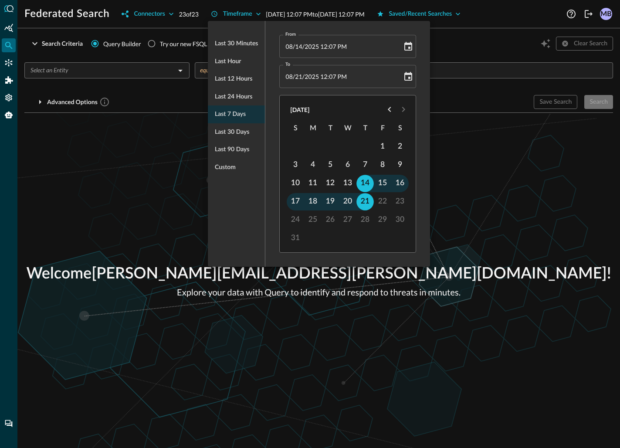
click at [491, 173] on div at bounding box center [310, 224] width 620 height 448
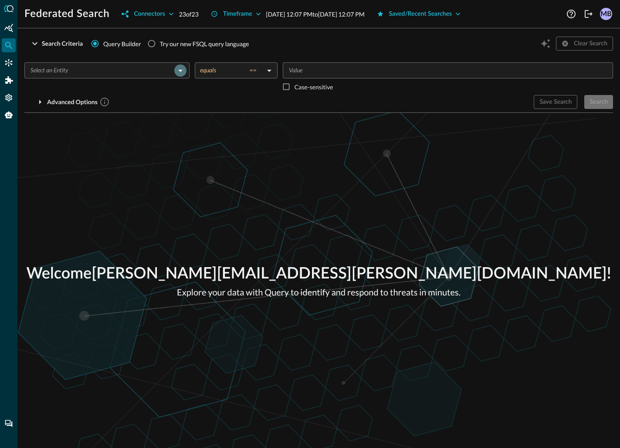
click at [185, 72] on icon "Open" at bounding box center [180, 70] width 10 height 10
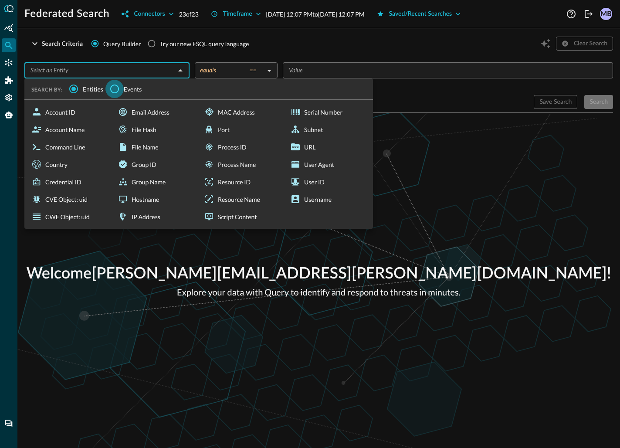
click at [112, 87] on input "Events" at bounding box center [114, 89] width 18 height 18
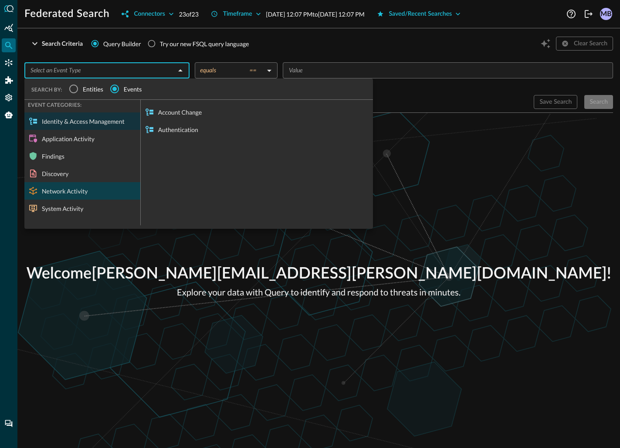
click at [64, 194] on div "Network Activity" at bounding box center [82, 190] width 116 height 17
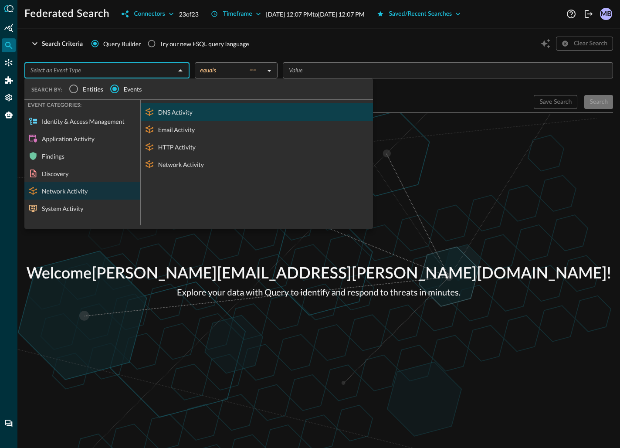
click at [178, 112] on div "DNS Activity" at bounding box center [257, 111] width 232 height 17
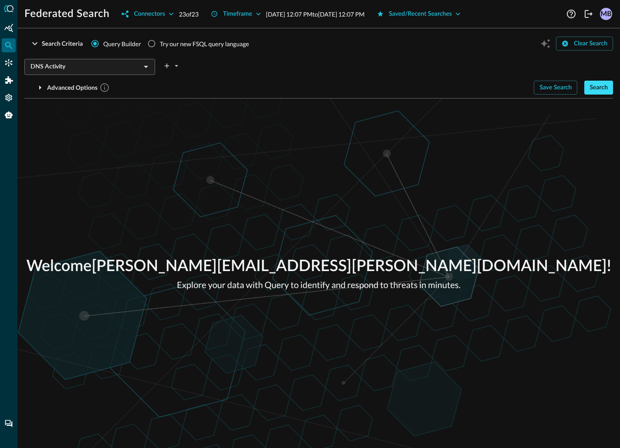
click at [589, 85] on div "Search" at bounding box center [598, 87] width 18 height 11
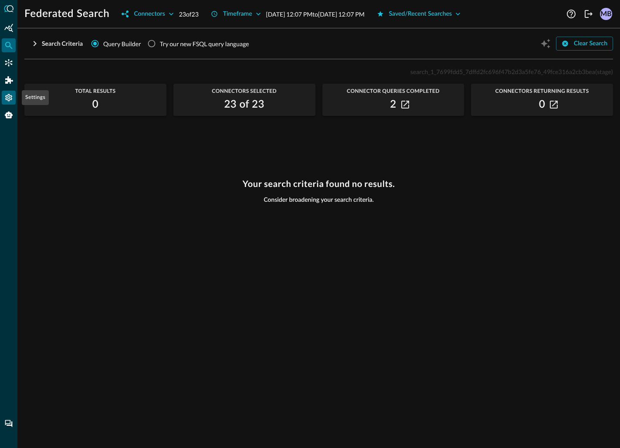
click at [10, 95] on icon "Settings" at bounding box center [8, 97] width 7 height 7
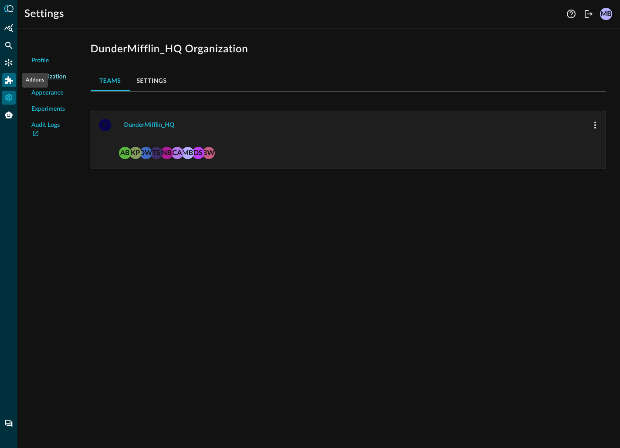
click at [10, 81] on icon "Addons" at bounding box center [9, 79] width 8 height 7
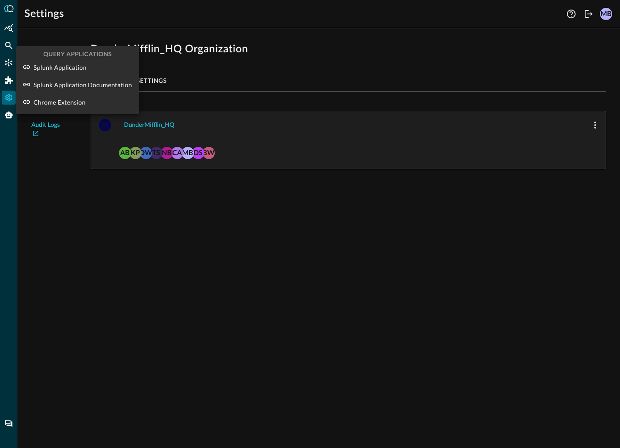
click at [10, 61] on div at bounding box center [310, 224] width 620 height 448
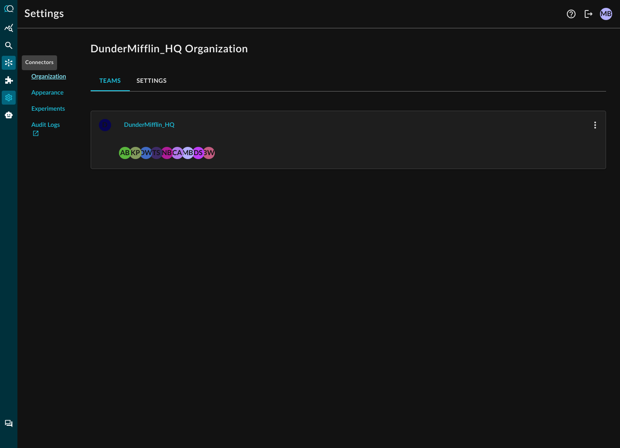
click at [11, 62] on icon "Connectors" at bounding box center [8, 62] width 9 height 9
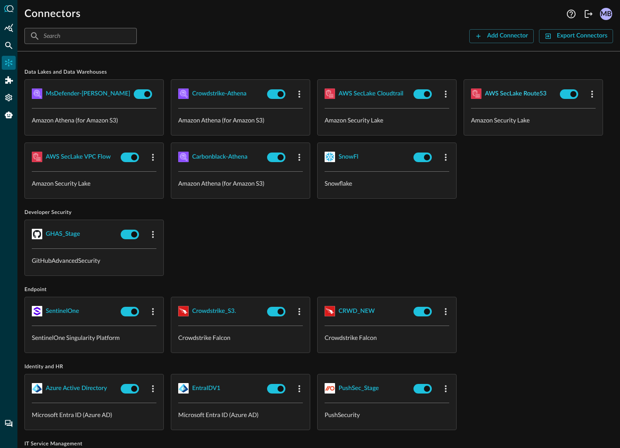
click at [502, 94] on div "AWS SecLake Route53" at bounding box center [515, 93] width 61 height 11
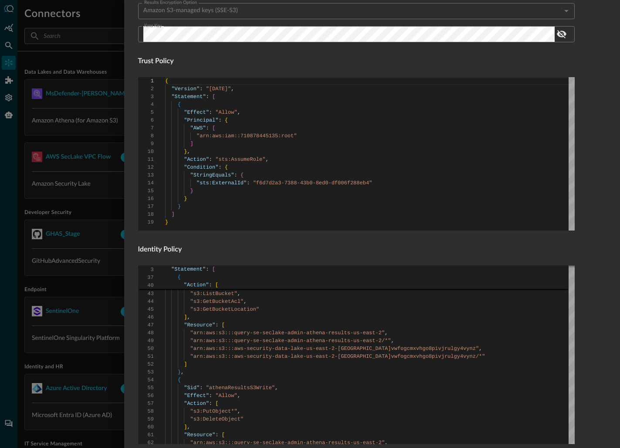
scroll to position [495, 0]
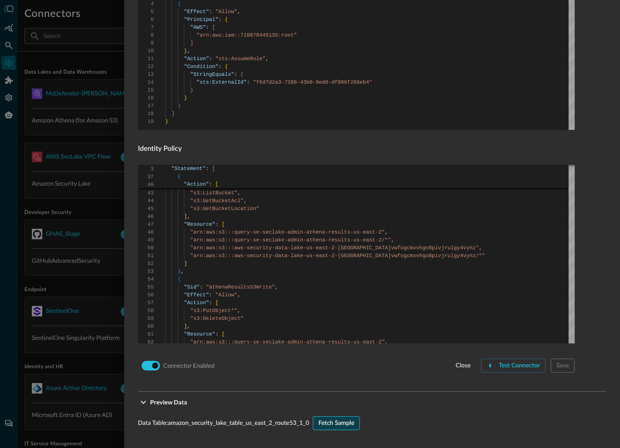
click at [351, 427] on div "Fetch Sample" at bounding box center [336, 423] width 36 height 11
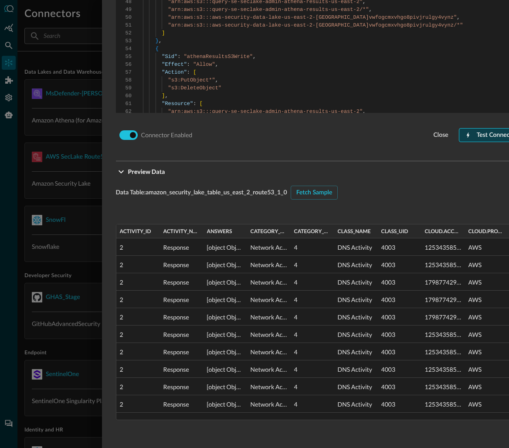
scroll to position [767, 0]
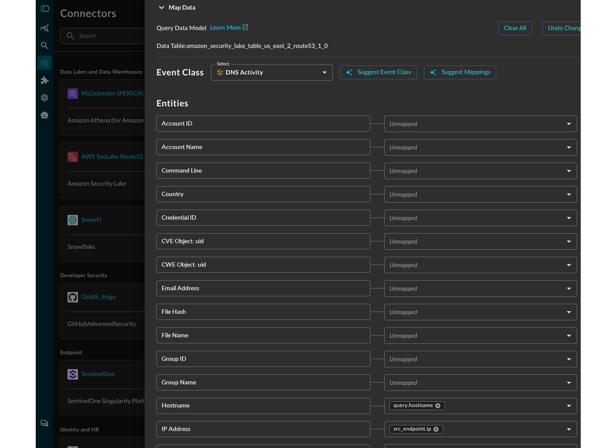
scroll to position [1181, 2]
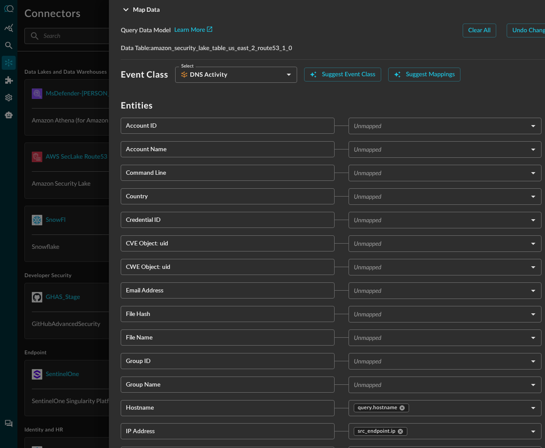
click at [381, 126] on body "Connectors Help Logout MB ​ ​ Add Connector Export Connectors Data Lakes and Da…" at bounding box center [272, 224] width 545 height 448
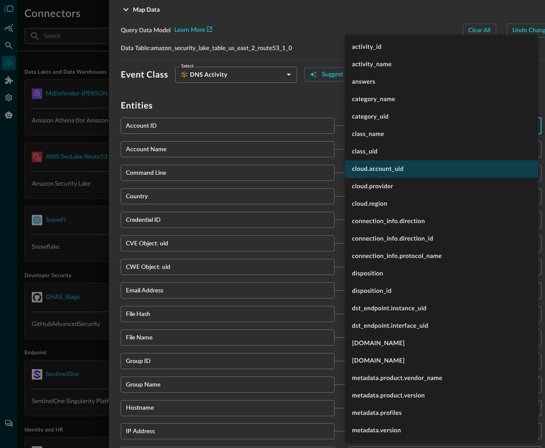
click at [377, 167] on li "cloud.account_uid" at bounding box center [441, 168] width 193 height 17
type input "cloud.account_uid"
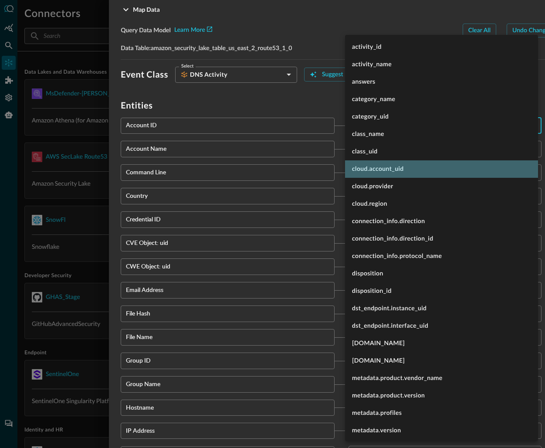
click at [366, 168] on li "cloud.account_uid" at bounding box center [441, 168] width 193 height 17
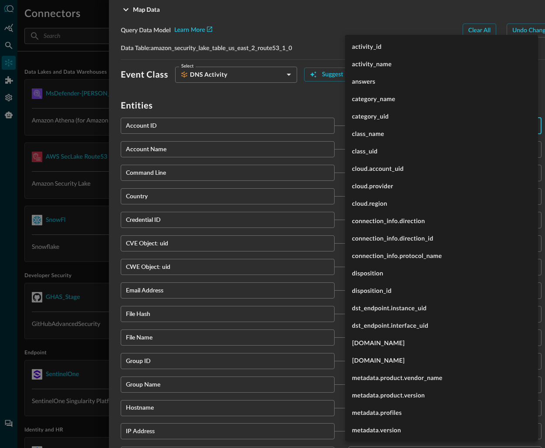
click at [297, 95] on div at bounding box center [272, 224] width 545 height 448
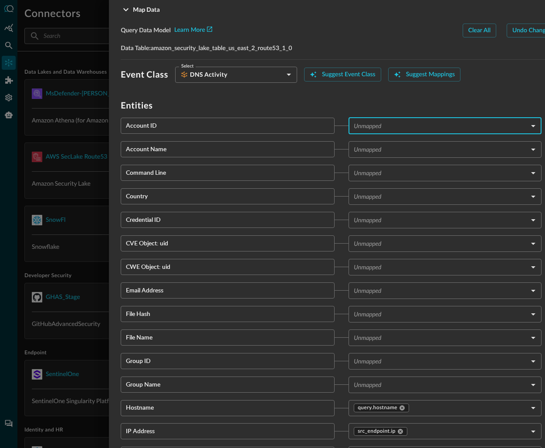
click at [409, 126] on body "Connectors Help Logout MB ​ ​ Add Connector Export Connectors Data Lakes and Da…" at bounding box center [272, 224] width 545 height 448
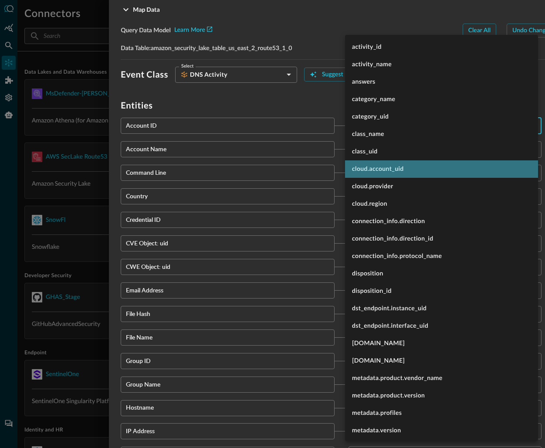
click at [393, 169] on li "cloud.account_uid" at bounding box center [441, 168] width 193 height 17
type input "cloud.account_uid"
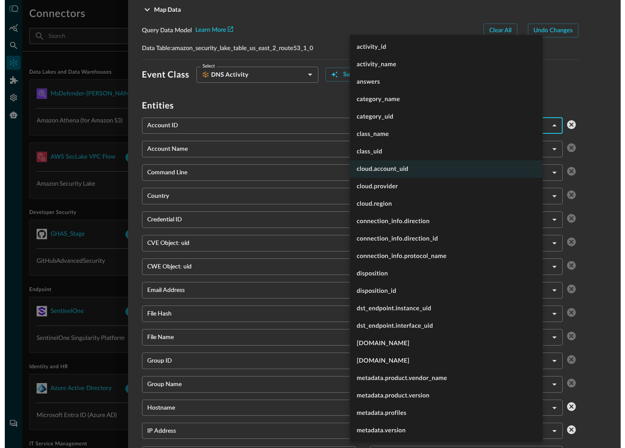
scroll to position [1181, 0]
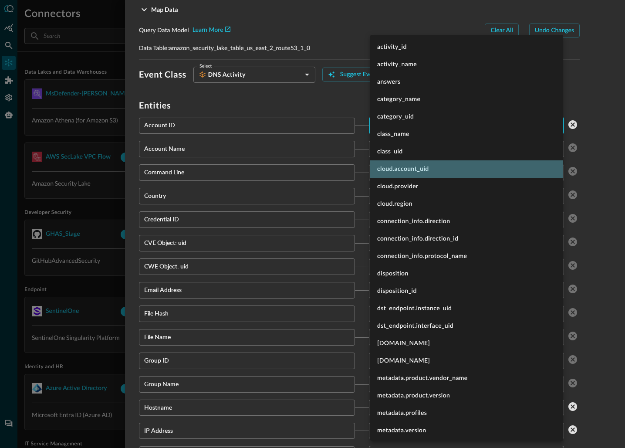
click at [416, 167] on li "cloud.account_uid" at bounding box center [466, 168] width 193 height 17
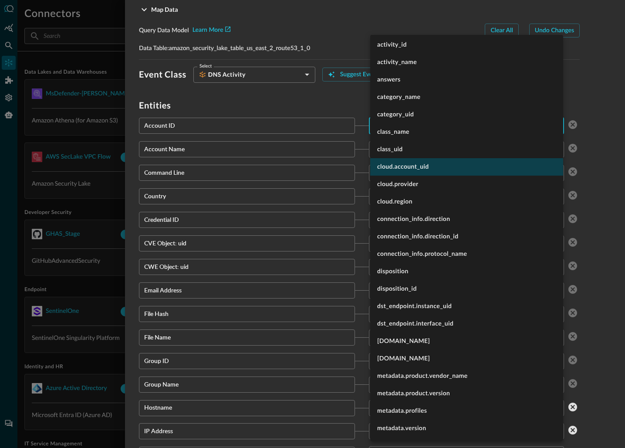
scroll to position [0, 0]
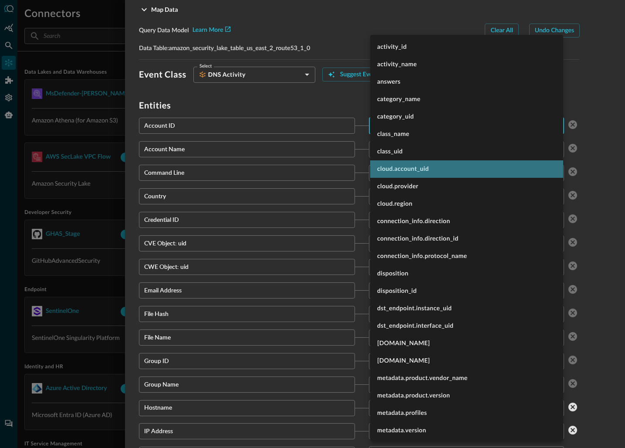
click at [396, 165] on li "cloud.account_uid" at bounding box center [466, 168] width 193 height 17
type input "cloud.account_uid"
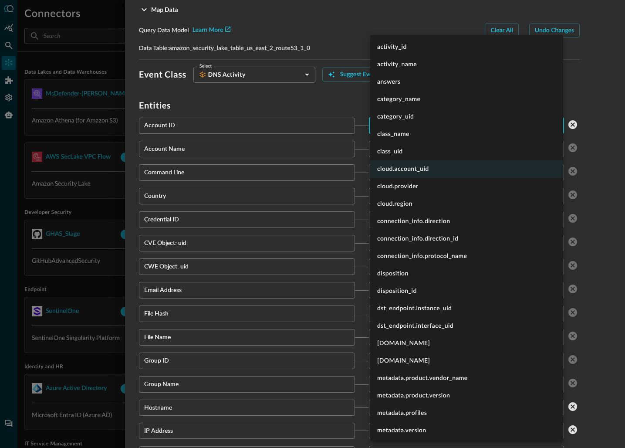
click at [403, 167] on li "cloud.account_uid" at bounding box center [466, 168] width 193 height 17
click at [590, 81] on div at bounding box center [312, 224] width 625 height 448
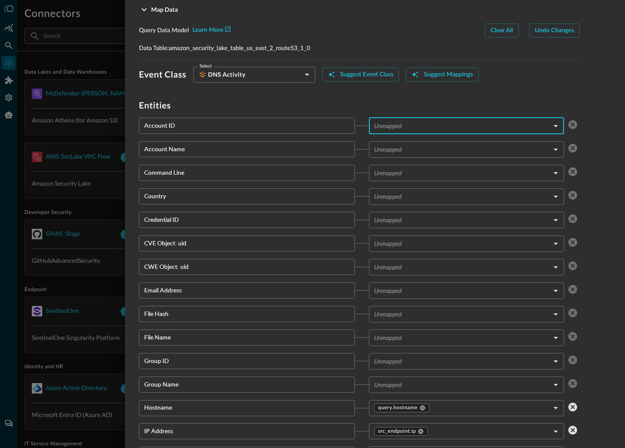
click at [495, 129] on body "Connectors Help Logout MB ​ ​ Add Connector Export Connectors Data Lakes and Da…" at bounding box center [312, 224] width 625 height 448
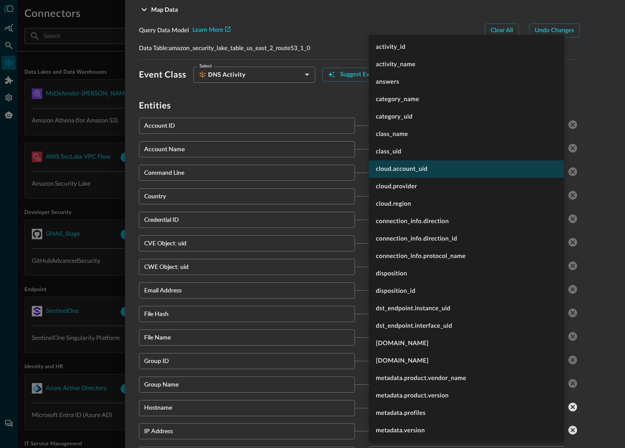
click at [419, 165] on li "cloud.account_uid" at bounding box center [466, 168] width 195 height 17
type input "cloud.account_uid"
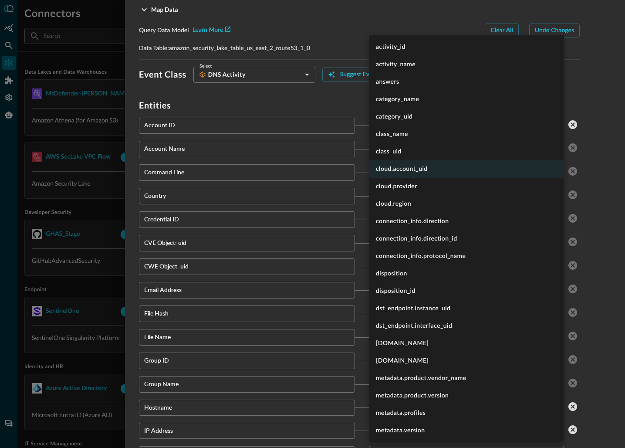
click at [606, 154] on div at bounding box center [312, 224] width 625 height 448
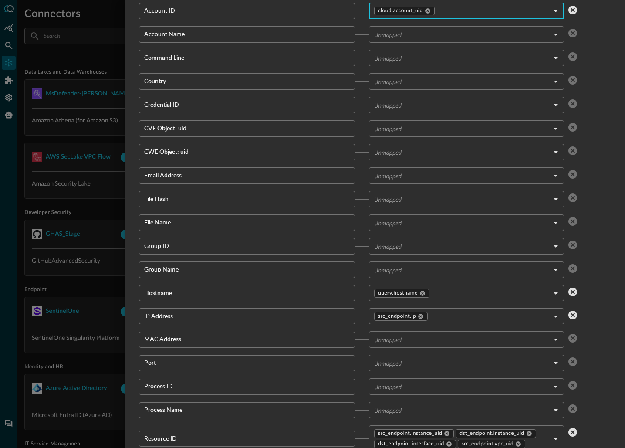
scroll to position [1302, 0]
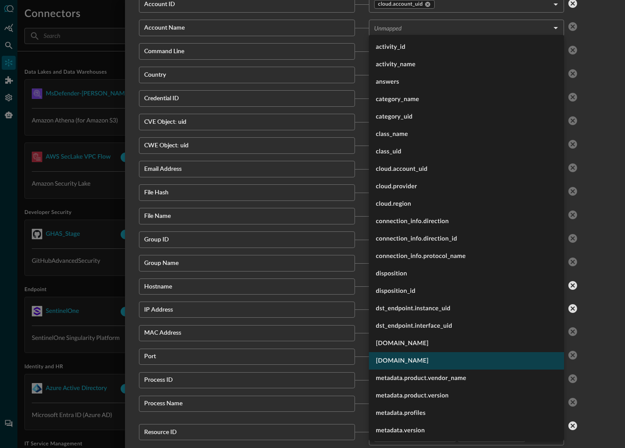
click at [432, 359] on body "Connectors Help Logout MB ​ ​ Add Connector Export Connectors Data Lakes and Da…" at bounding box center [312, 224] width 625 height 448
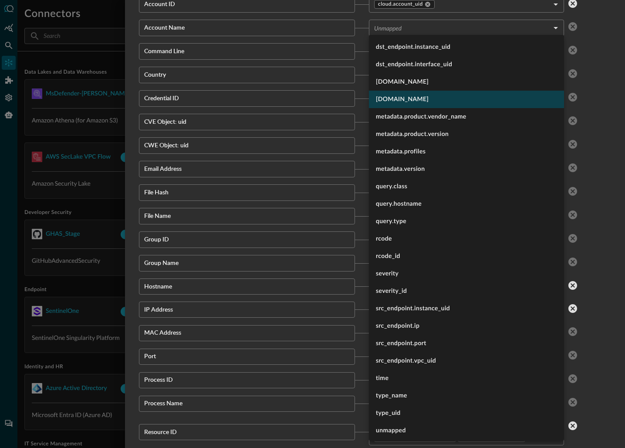
scroll to position [263, 0]
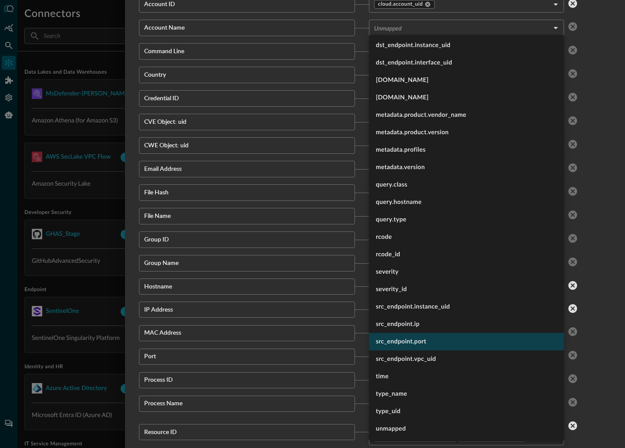
click at [389, 341] on li "src_endpoint.port" at bounding box center [466, 341] width 195 height 17
type input "src_endpoint.port"
click at [605, 317] on div at bounding box center [312, 224] width 625 height 448
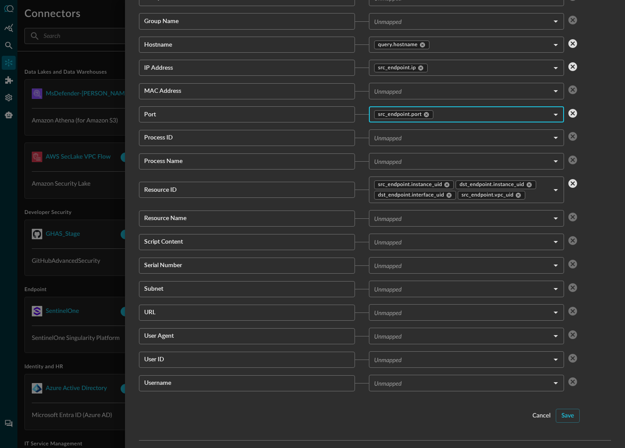
scroll to position [1551, 0]
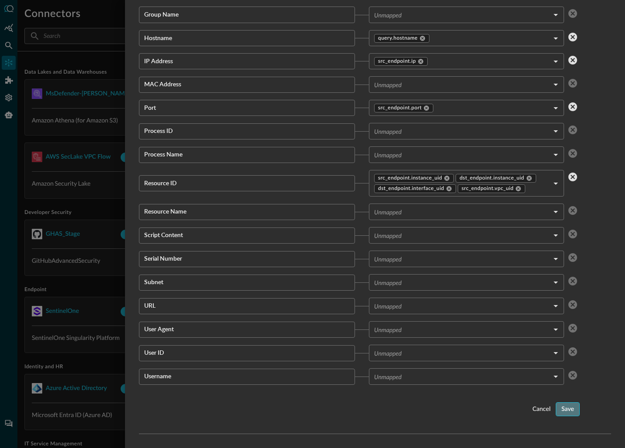
click at [570, 413] on div "Save" at bounding box center [568, 409] width 13 height 11
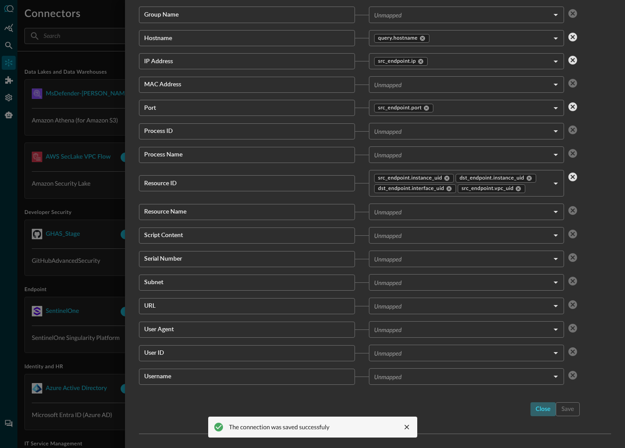
click at [539, 407] on div "close" at bounding box center [543, 409] width 15 height 11
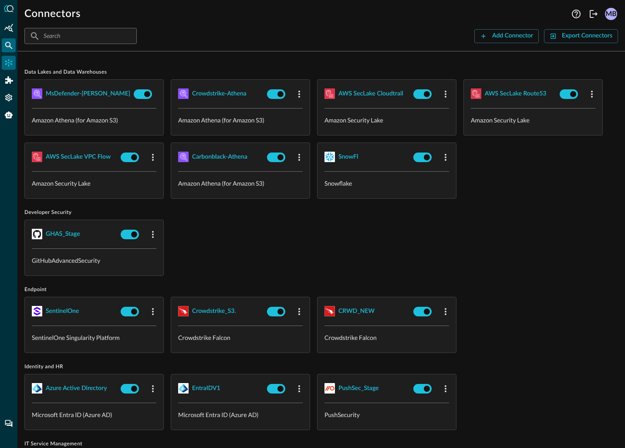
click at [9, 44] on icon "Federated Search" at bounding box center [8, 45] width 9 height 9
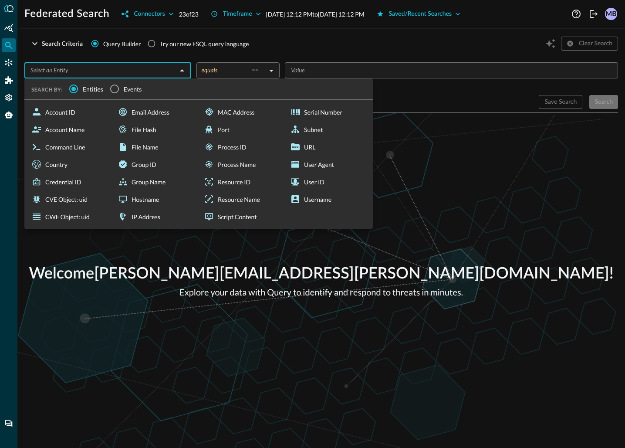
click at [58, 72] on input "text" at bounding box center [100, 70] width 147 height 11
click at [115, 93] on input "Events" at bounding box center [114, 89] width 18 height 18
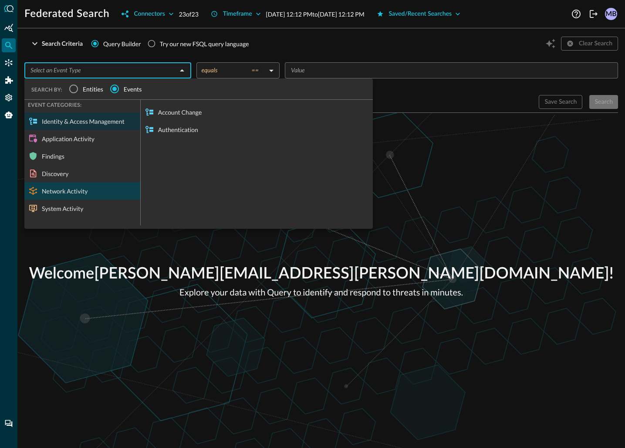
click at [72, 187] on div "Network Activity" at bounding box center [82, 190] width 116 height 17
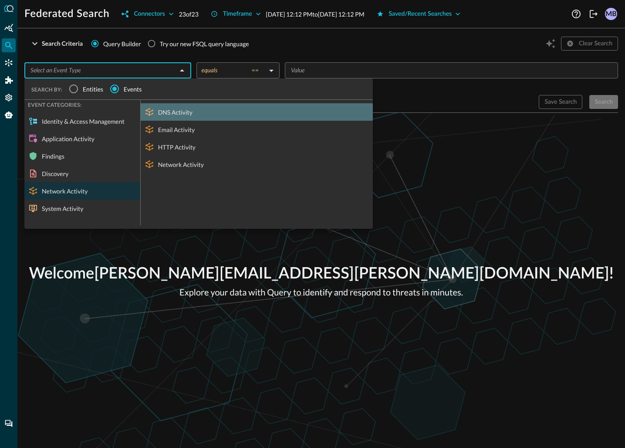
drag, startPoint x: 173, startPoint y: 112, endPoint x: 180, endPoint y: 111, distance: 8.0
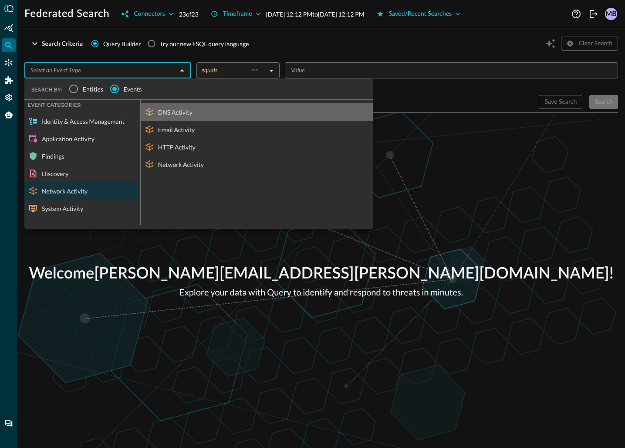
click at [173, 112] on div "DNS Activity" at bounding box center [257, 111] width 232 height 17
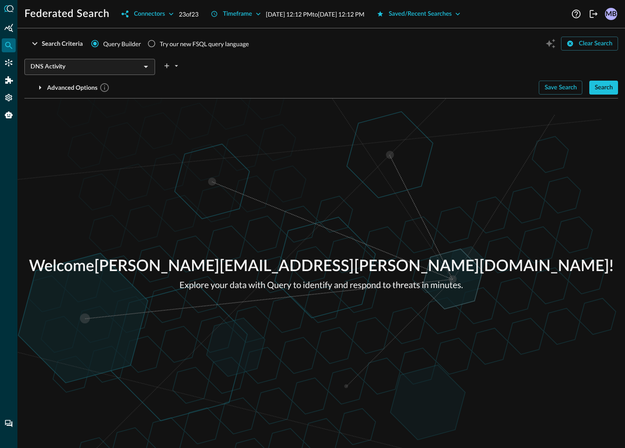
click at [301, 18] on p "Aug 20, 2025 12:12 PM to Aug 21, 2025 12:12 PM" at bounding box center [315, 14] width 98 height 9
click at [262, 16] on icon "button" at bounding box center [258, 14] width 9 height 9
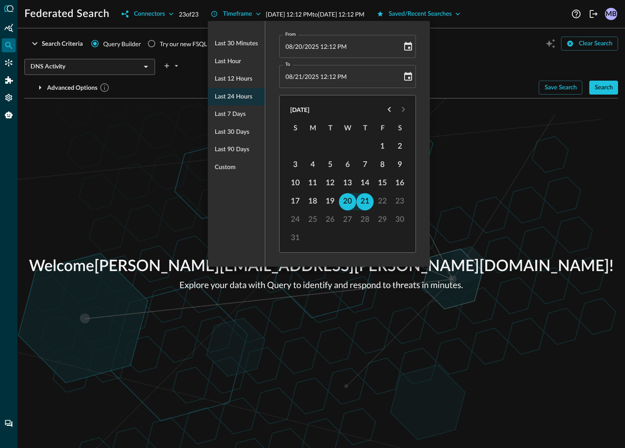
click at [233, 95] on ul "Last 30 minutes Last hour Last 12 hours Last 24 hours Last 7 days Last 30 days …" at bounding box center [236, 105] width 57 height 148
click at [475, 137] on div at bounding box center [312, 224] width 625 height 448
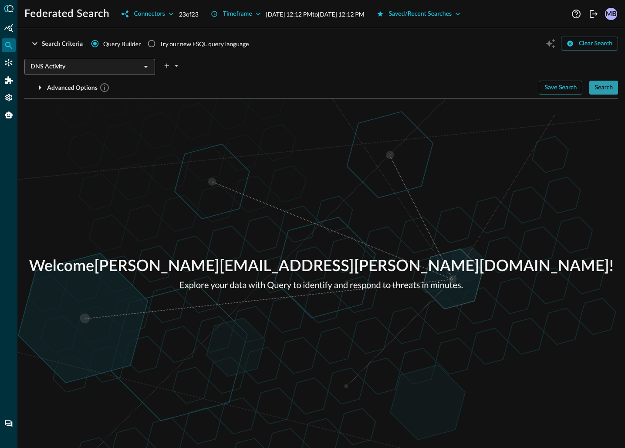
click at [605, 86] on div "Search" at bounding box center [604, 87] width 18 height 11
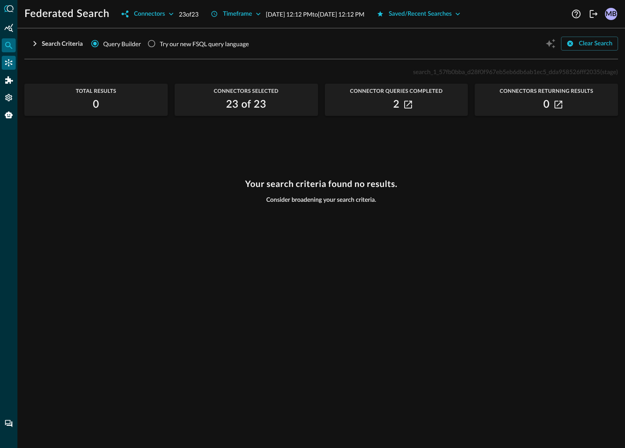
click at [10, 66] on icon "Connectors" at bounding box center [8, 62] width 9 height 9
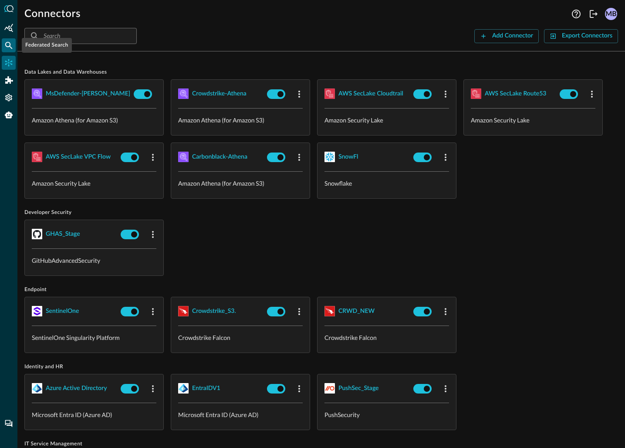
click at [7, 47] on icon "Federated Search" at bounding box center [8, 45] width 9 height 9
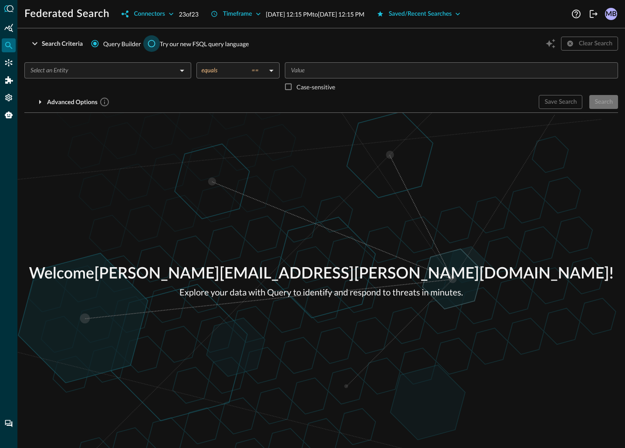
click at [153, 45] on input "Try our new FSQL query language" at bounding box center [151, 43] width 17 height 17
radio input "true"
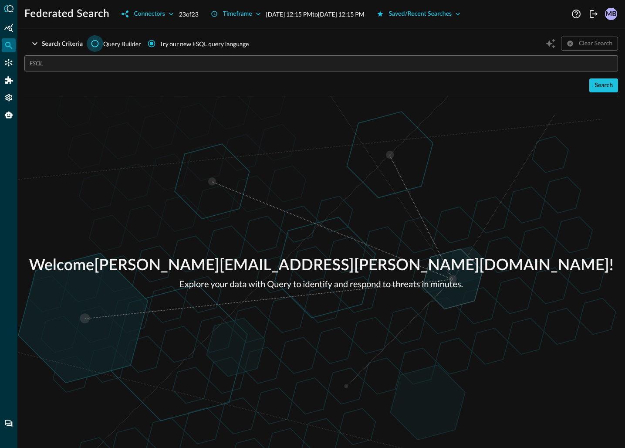
click at [99, 46] on input "Query Builder" at bounding box center [95, 43] width 17 height 17
radio input "true"
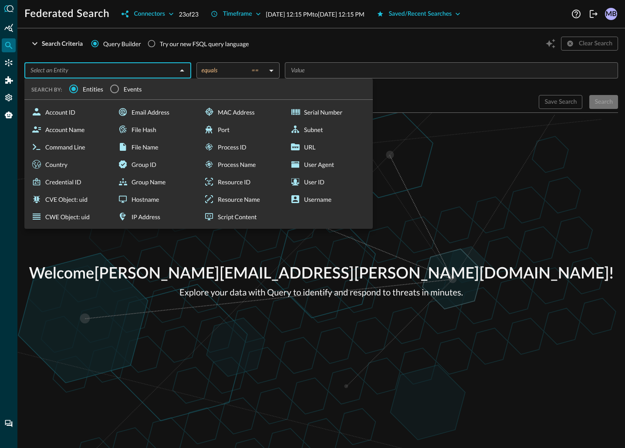
click at [105, 70] on input "text" at bounding box center [100, 70] width 147 height 11
click at [114, 91] on input "Events" at bounding box center [114, 89] width 18 height 18
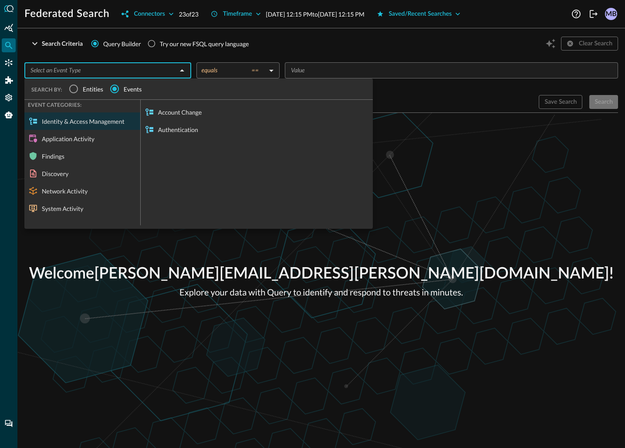
click at [71, 186] on div "Network Activity" at bounding box center [82, 190] width 116 height 17
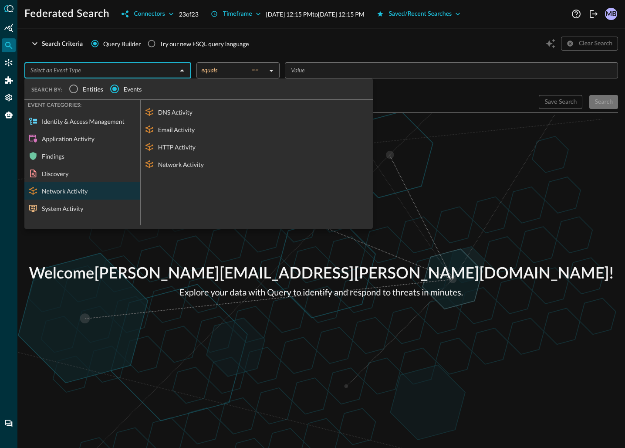
click at [174, 115] on div "DNS Activity" at bounding box center [257, 111] width 232 height 17
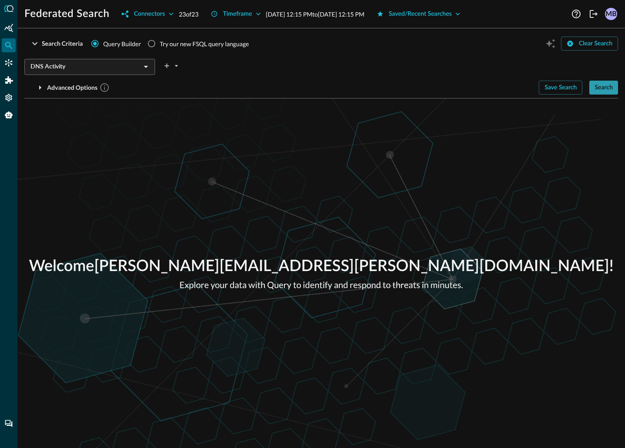
click at [613, 89] on button "Search" at bounding box center [603, 88] width 29 height 14
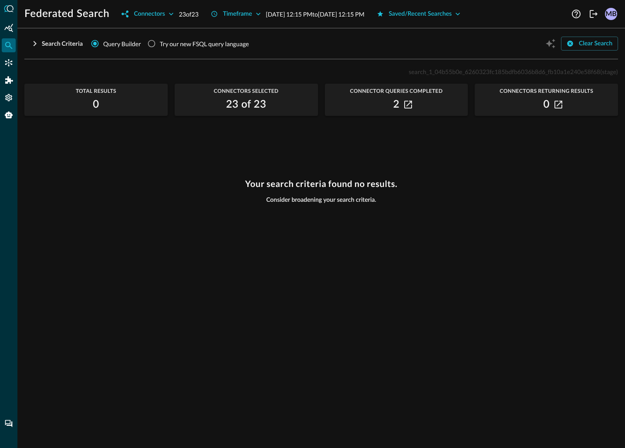
click at [405, 99] on div "2" at bounding box center [396, 105] width 143 height 14
click at [409, 104] on icon "button" at bounding box center [408, 105] width 8 height 8
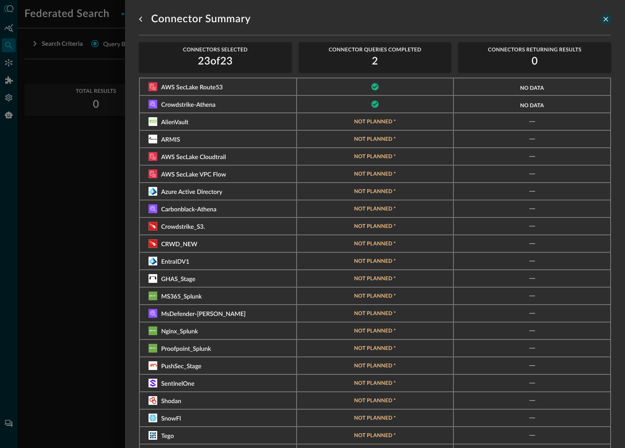
click at [607, 20] on icon "close-drawer" at bounding box center [606, 19] width 5 height 5
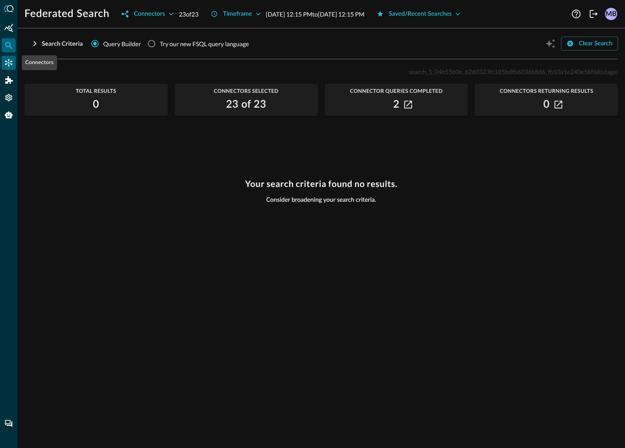
click at [9, 63] on icon "Connectors" at bounding box center [8, 62] width 7 height 7
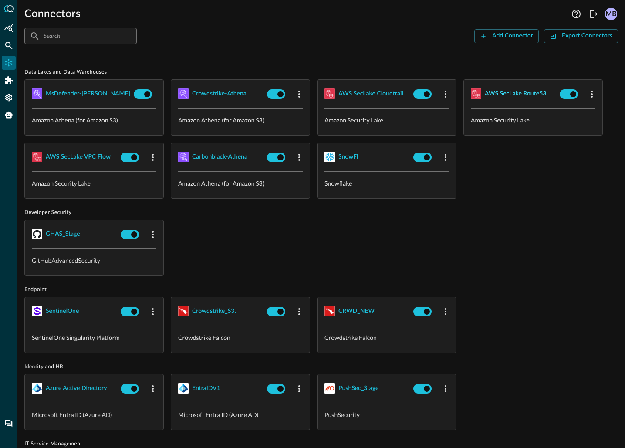
click at [525, 92] on div "AWS SecLake Route53" at bounding box center [515, 93] width 61 height 11
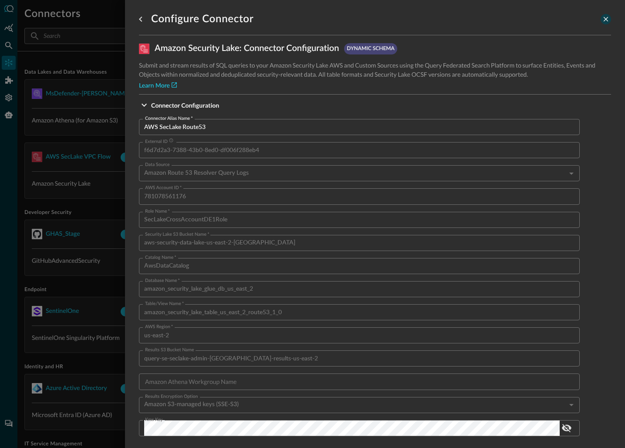
click at [606, 20] on icon "close-drawer" at bounding box center [606, 19] width 5 height 5
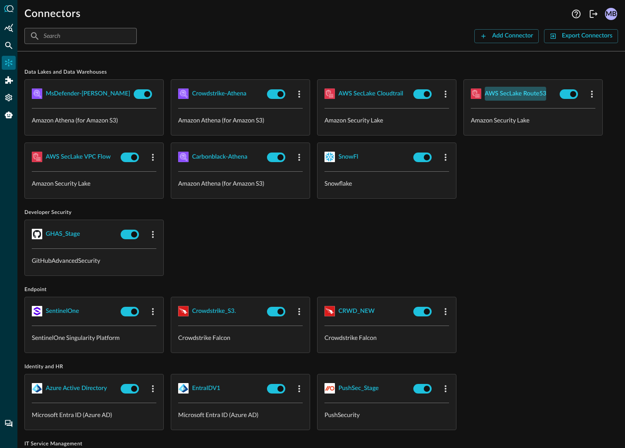
click at [498, 96] on div "AWS SecLake Route53" at bounding box center [515, 93] width 61 height 11
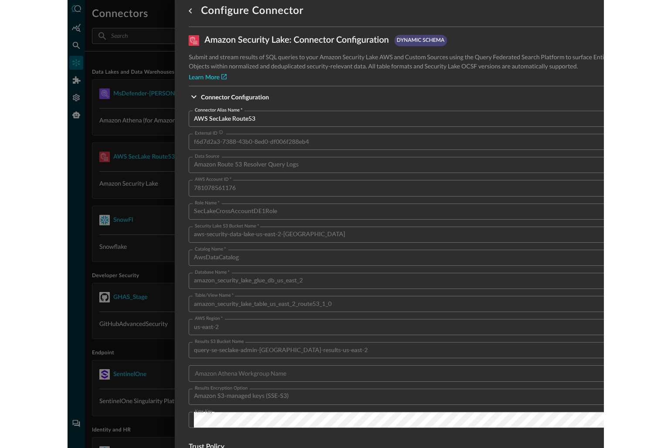
scroll to position [8, 0]
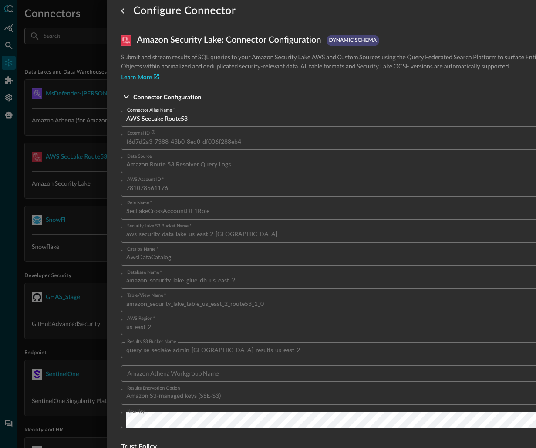
click at [523, 13] on div "Configure Connector" at bounding box center [357, 10] width 472 height 17
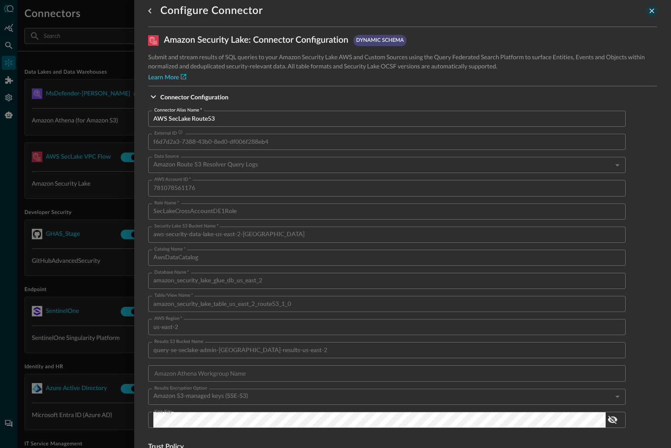
click at [620, 11] on icon "close-drawer" at bounding box center [652, 11] width 8 height 8
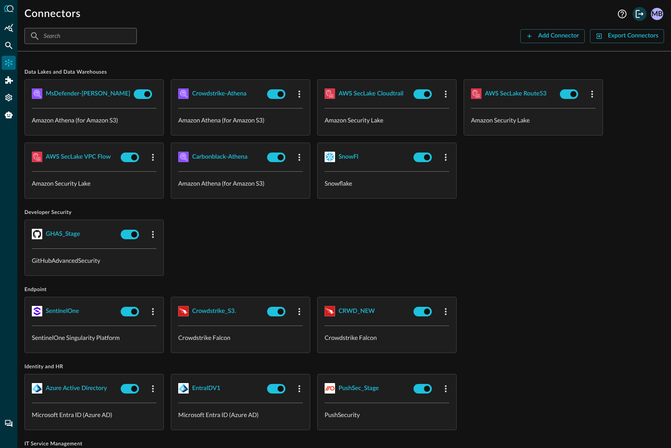
click at [620, 16] on icon "Logout" at bounding box center [639, 14] width 10 height 10
